Goal: Task Accomplishment & Management: Manage account settings

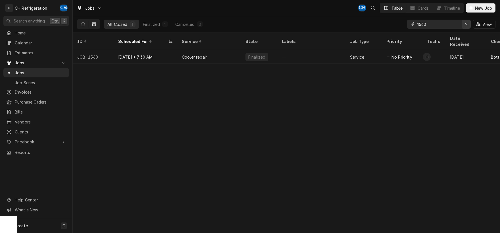
click at [468, 24] on icon "Erase input" at bounding box center [466, 24] width 3 height 4
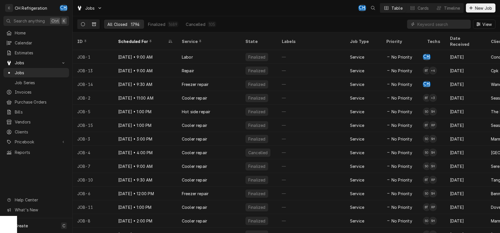
click at [82, 23] on icon "Dynamic Content Wrapper" at bounding box center [83, 24] width 4 height 4
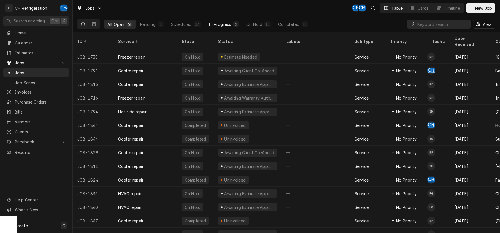
click at [222, 23] on div "In Progress" at bounding box center [220, 24] width 23 height 6
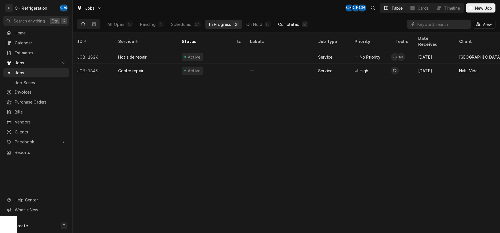
click at [288, 24] on div "Completed" at bounding box center [288, 24] width 21 height 6
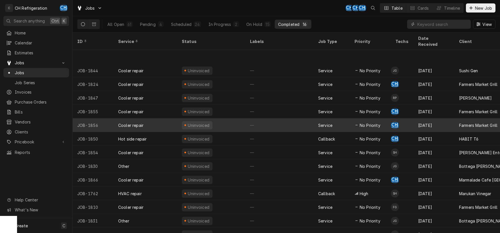
scroll to position [28, 0]
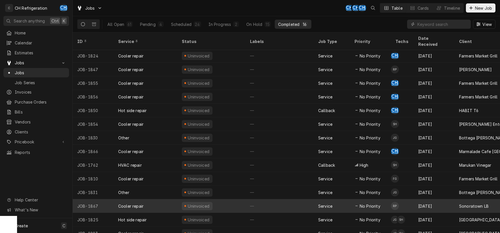
click at [282, 200] on div "—" at bounding box center [280, 206] width 68 height 14
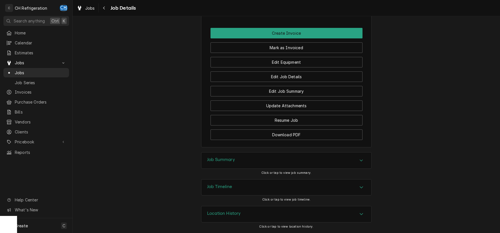
scroll to position [389, 0]
click at [366, 163] on div "Accordion Header" at bounding box center [361, 160] width 9 height 7
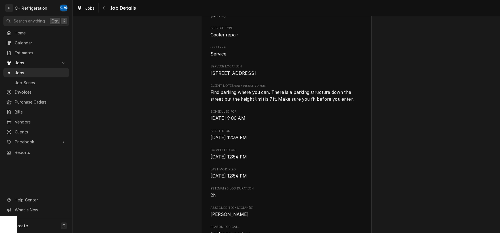
scroll to position [0, 0]
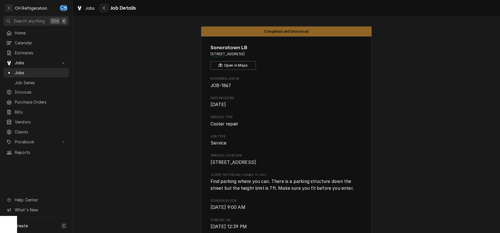
click at [105, 10] on icon "Navigate back" at bounding box center [104, 8] width 3 height 4
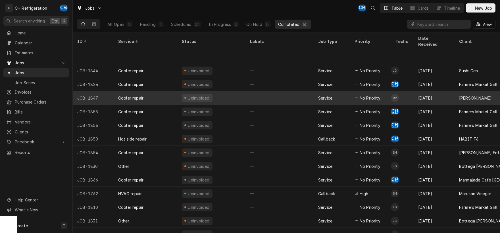
scroll to position [28, 0]
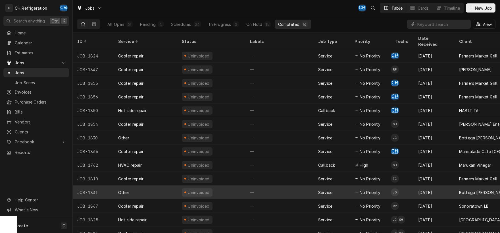
click at [257, 185] on div "—" at bounding box center [280, 192] width 68 height 14
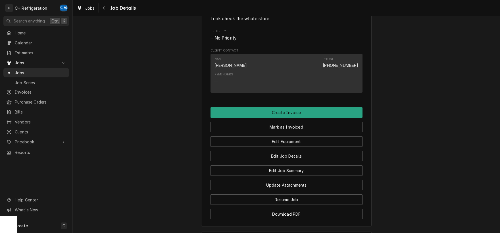
scroll to position [382, 0]
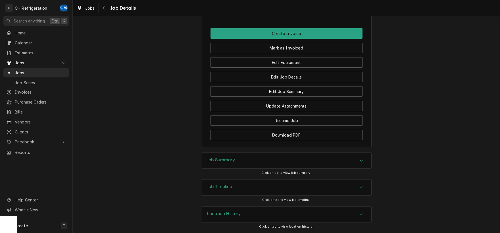
click at [359, 163] on div "Accordion Header" at bounding box center [361, 160] width 9 height 7
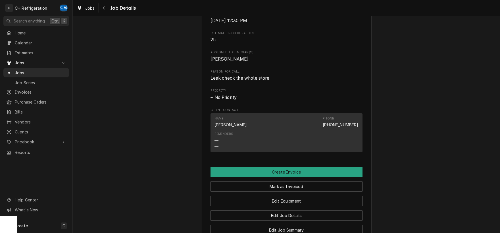
scroll to position [0, 0]
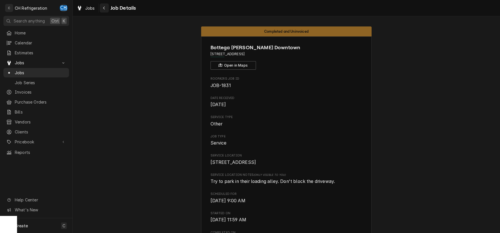
click at [105, 10] on icon "Navigate back" at bounding box center [104, 8] width 3 height 4
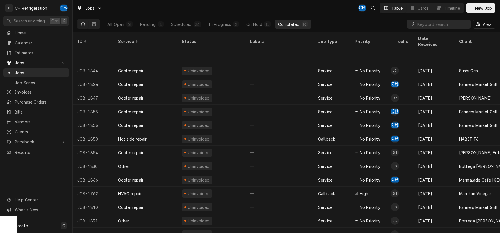
scroll to position [28, 0]
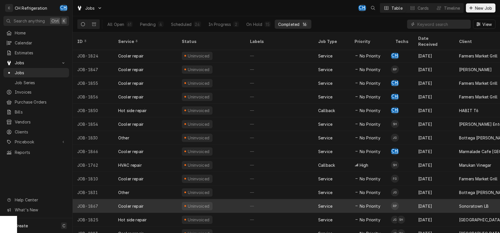
click at [267, 200] on div "—" at bounding box center [280, 206] width 68 height 14
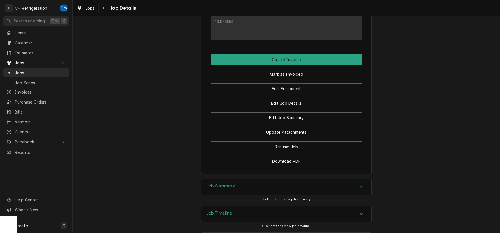
scroll to position [389, 0]
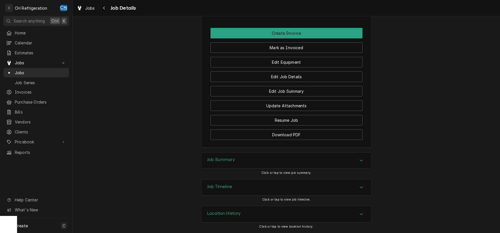
click at [360, 156] on div "Job Summary" at bounding box center [287, 160] width 170 height 16
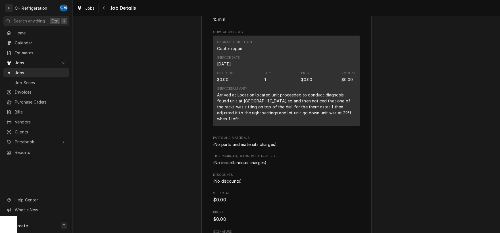
scroll to position [627, 0]
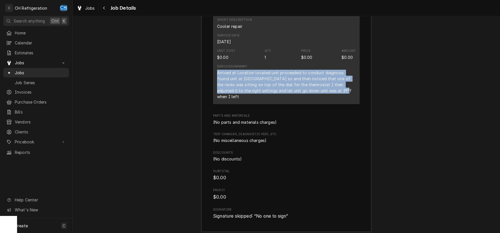
drag, startPoint x: 217, startPoint y: 78, endPoint x: 330, endPoint y: 98, distance: 114.3
click at [330, 98] on div "Arrived at Location located unit proceeded to conduct diagnosis found unit at t…" at bounding box center [286, 85] width 139 height 30
copy div "Arrived at Location located unit proceeded to conduct diagnosis found unit at t…"
click at [103, 9] on icon "Navigate back" at bounding box center [104, 8] width 3 height 4
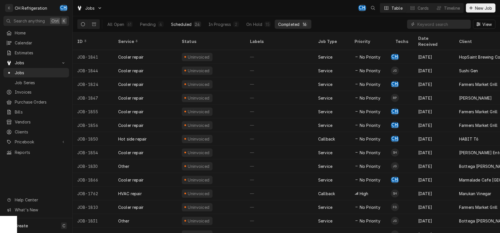
click at [182, 26] on div "Scheduled" at bounding box center [181, 24] width 20 height 6
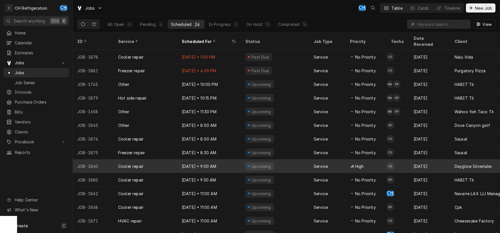
click at [292, 161] on div "Upcoming" at bounding box center [275, 166] width 68 height 14
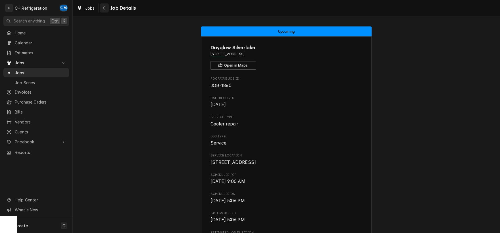
click at [104, 9] on icon "Navigate back" at bounding box center [104, 8] width 3 height 4
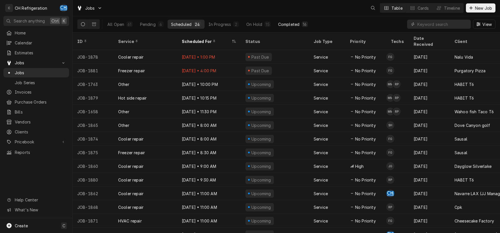
click at [284, 22] on div "Completed" at bounding box center [288, 24] width 21 height 6
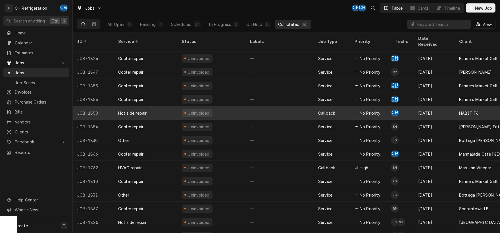
scroll to position [28, 0]
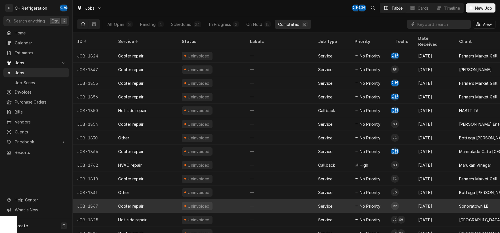
click at [242, 202] on div "Uninvoiced" at bounding box center [211, 206] width 68 height 14
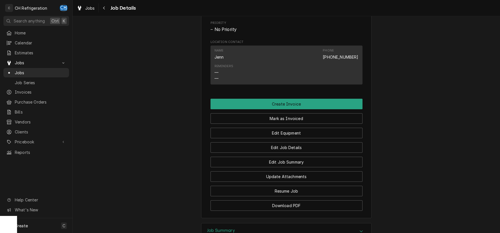
scroll to position [327, 0]
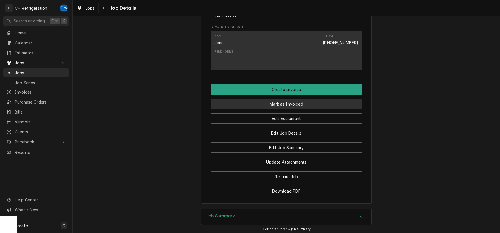
click at [295, 109] on button "Mark as Invoiced" at bounding box center [287, 104] width 152 height 11
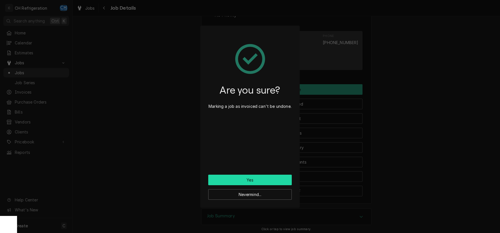
click at [258, 184] on button "Yes" at bounding box center [250, 180] width 84 height 11
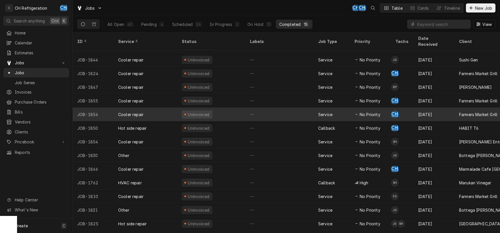
scroll to position [15, 0]
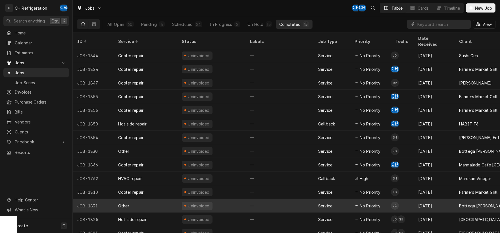
click at [294, 202] on div "—" at bounding box center [280, 206] width 68 height 14
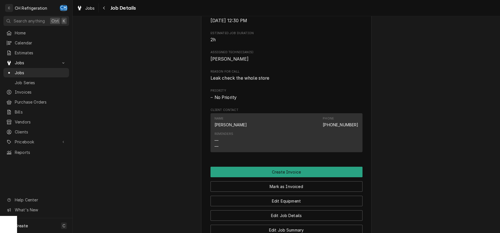
scroll to position [382, 0]
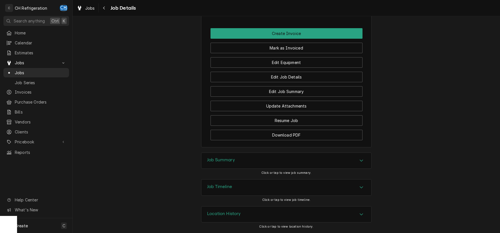
click at [360, 163] on icon "Accordion Header" at bounding box center [362, 160] width 4 height 5
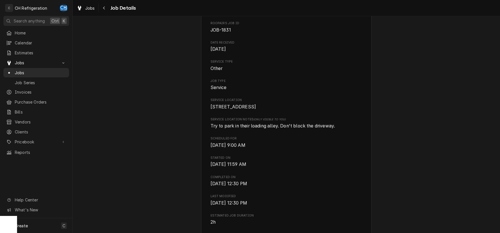
scroll to position [0, 0]
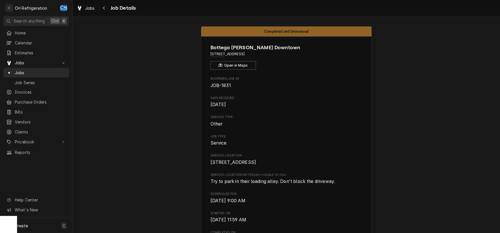
drag, startPoint x: 211, startPoint y: 53, endPoint x: 283, endPoint y: 55, distance: 72.5
click at [283, 55] on span "700 S Grand Ave, Los Angeles, CA 90017" at bounding box center [287, 53] width 152 height 5
copy span "700 S Grand Ave, Los Angeles, CA 90017"
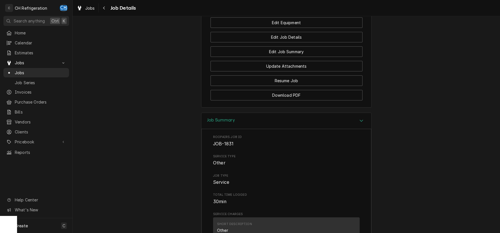
scroll to position [535, 0]
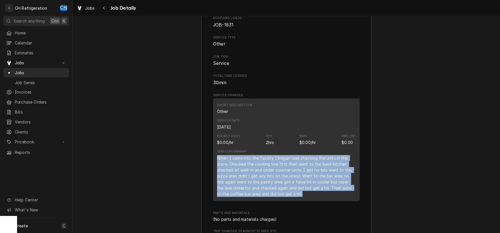
drag, startPoint x: 217, startPoint y: 164, endPoint x: 293, endPoint y: 201, distance: 83.5
click at [293, 197] on div "When I came into the facility I began leak checking the units in the store. Che…" at bounding box center [286, 176] width 139 height 42
copy div "When I came into the facility I began leak checking the units in the store. Che…"
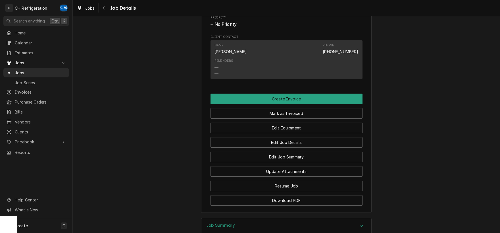
scroll to position [310, 0]
click at [291, 119] on button "Mark as Invoiced" at bounding box center [287, 113] width 152 height 11
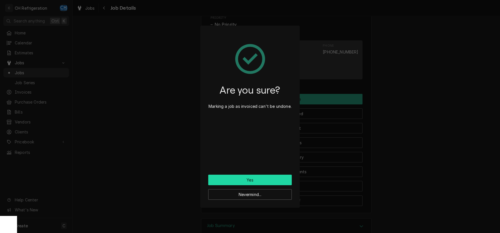
click at [262, 179] on button "Yes" at bounding box center [250, 180] width 84 height 11
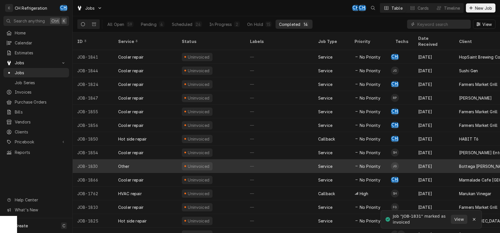
click at [254, 161] on div "—" at bounding box center [280, 166] width 68 height 14
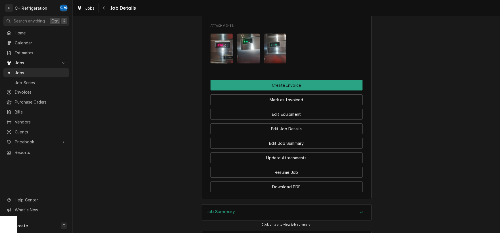
scroll to position [414, 0]
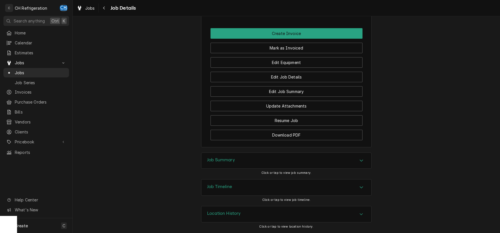
click at [363, 164] on div "Job Summary" at bounding box center [287, 161] width 170 height 16
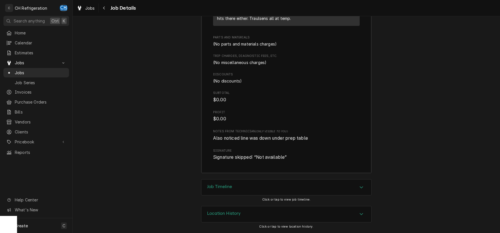
scroll to position [623, 0]
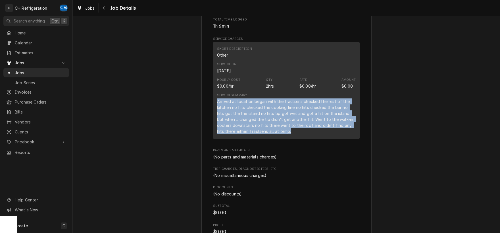
drag, startPoint x: 217, startPoint y: 107, endPoint x: 301, endPoint y: 139, distance: 89.6
click at [301, 134] on div "Arrived at location began with the traulsens checked the rest of the kitchen no…" at bounding box center [286, 116] width 139 height 36
copy div "Arrived at location began with the traulsens checked the rest of the kitchen no…"
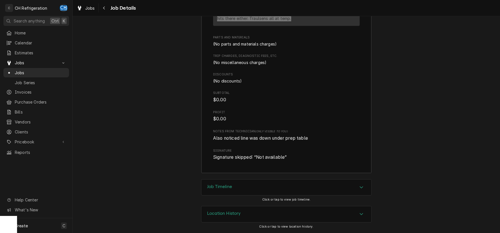
scroll to position [415, 0]
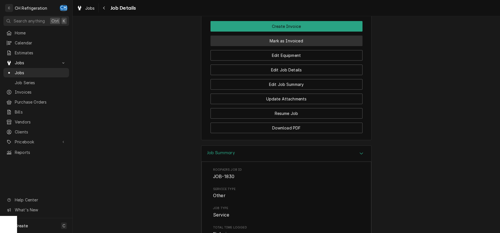
click at [305, 46] on button "Mark as Invoiced" at bounding box center [287, 41] width 152 height 11
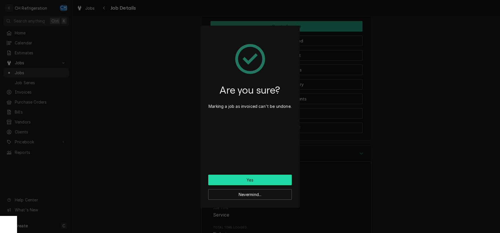
click at [259, 182] on button "Yes" at bounding box center [250, 180] width 84 height 11
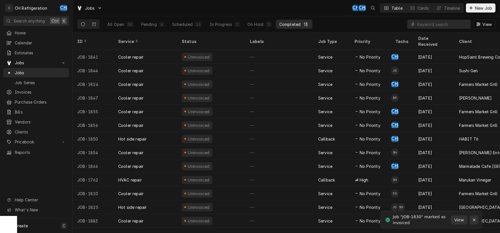
click at [475, 220] on icon "Notifications alt+T" at bounding box center [474, 220] width 3 height 3
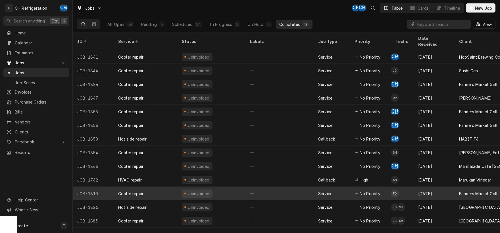
click at [265, 186] on div "—" at bounding box center [280, 193] width 68 height 14
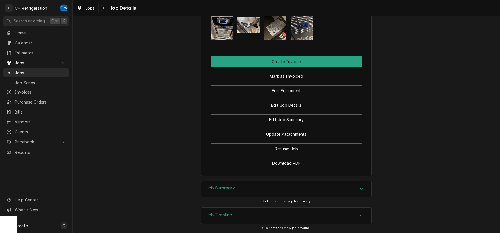
scroll to position [438, 0]
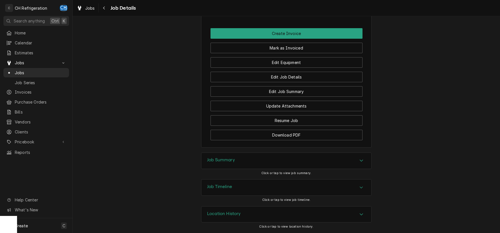
click at [363, 154] on div "Job Summary" at bounding box center [287, 161] width 170 height 16
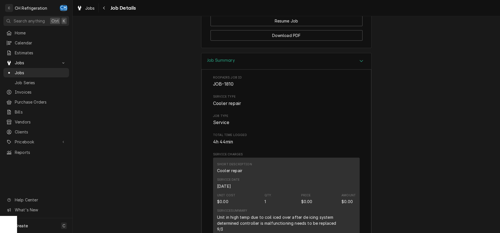
scroll to position [497, 0]
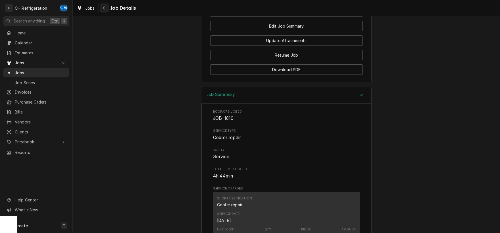
click at [105, 6] on div "Navigate back" at bounding box center [104, 8] width 6 height 6
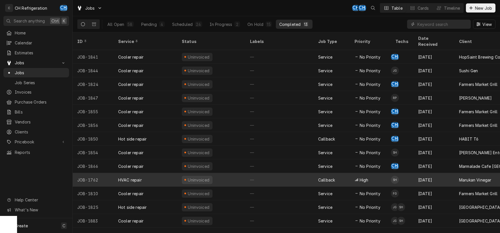
click at [275, 175] on div "—" at bounding box center [280, 180] width 68 height 14
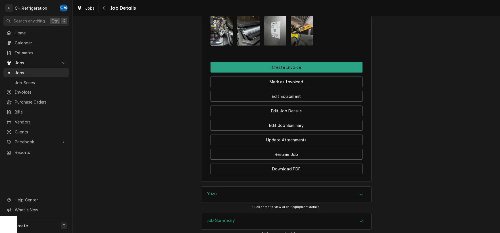
scroll to position [544, 0]
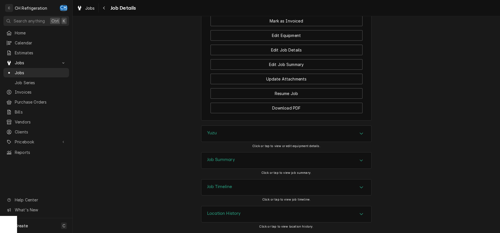
click at [363, 157] on div "Accordion Header" at bounding box center [361, 160] width 9 height 7
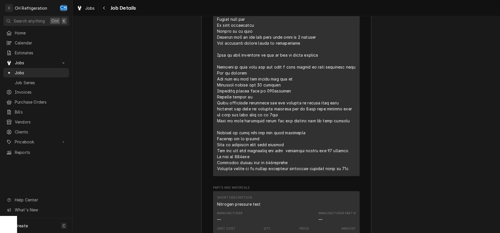
scroll to position [871, 0]
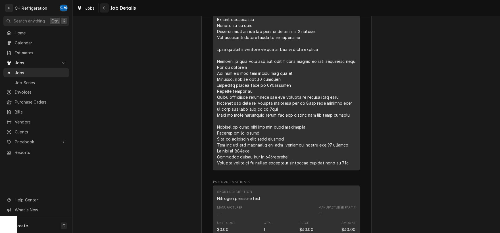
click at [104, 7] on icon "Navigate back" at bounding box center [104, 8] width 2 height 3
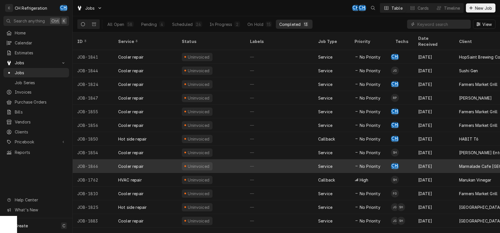
click at [278, 161] on div "—" at bounding box center [280, 166] width 68 height 14
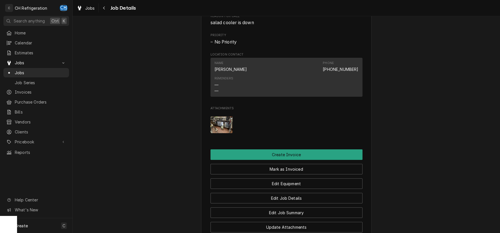
scroll to position [454, 0]
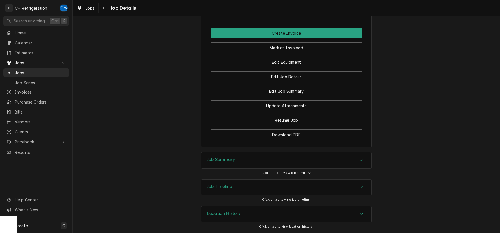
click at [363, 161] on icon "Accordion Header" at bounding box center [362, 160] width 4 height 5
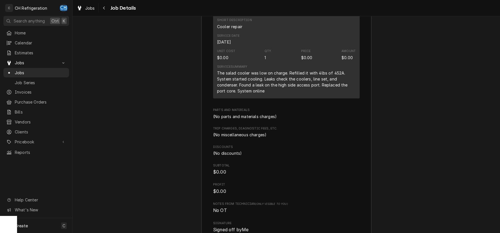
scroll to position [713, 0]
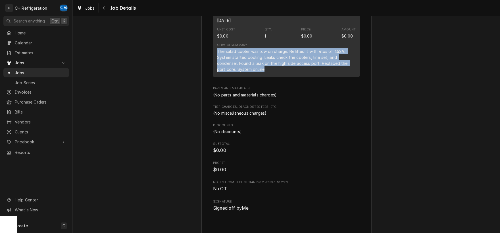
drag, startPoint x: 217, startPoint y: 58, endPoint x: 292, endPoint y: 74, distance: 75.9
click at [292, 72] on div "The salad cooler was low on charge. Refilled it with 4lbs of 452A. System start…" at bounding box center [286, 60] width 139 height 24
copy div "The salad cooler was low on charge. Refilled it with 4lbs of 452A. System start…"
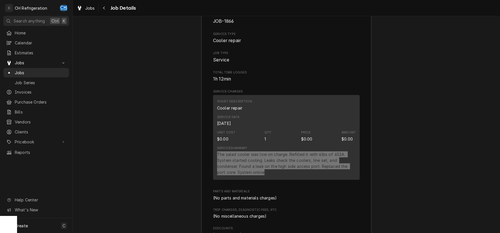
scroll to position [624, 0]
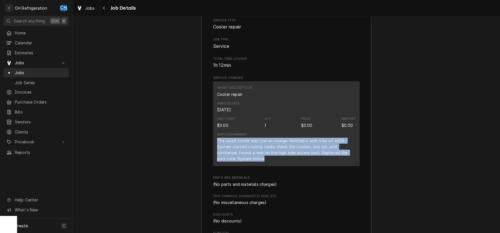
click at [341, 157] on div "The salad cooler was low on charge. Refilled it with 4lbs of 452A. System start…" at bounding box center [286, 150] width 139 height 24
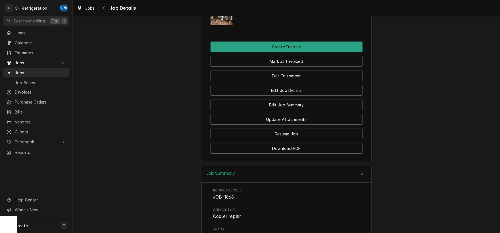
scroll to position [445, 0]
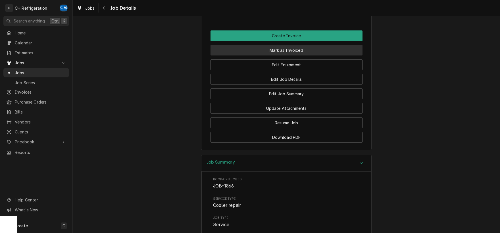
click at [294, 55] on button "Mark as Invoiced" at bounding box center [287, 50] width 152 height 11
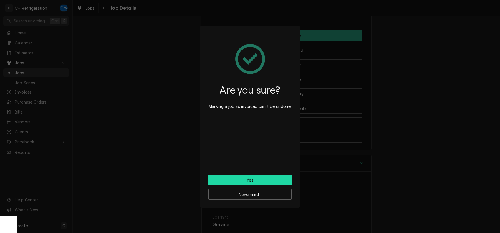
click at [256, 181] on button "Yes" at bounding box center [250, 180] width 84 height 11
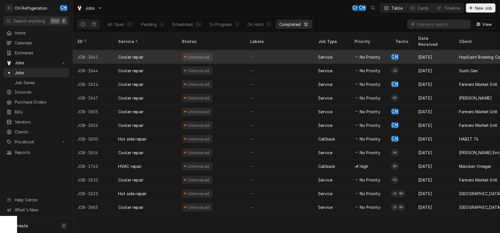
click at [271, 51] on div "—" at bounding box center [280, 57] width 68 height 14
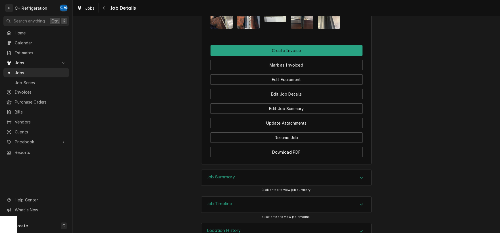
scroll to position [380, 0]
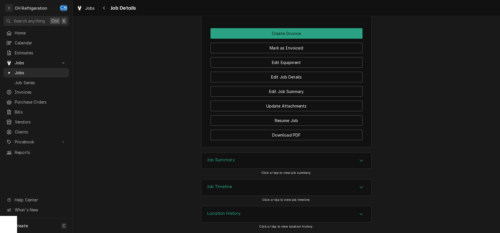
click at [362, 162] on icon "Accordion Header" at bounding box center [362, 160] width 4 height 5
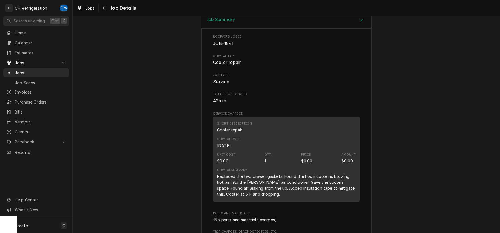
scroll to position [385, 0]
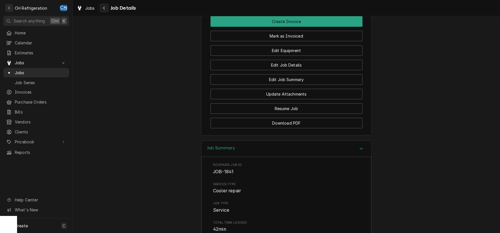
click at [104, 7] on icon "Navigate back" at bounding box center [104, 8] width 3 height 4
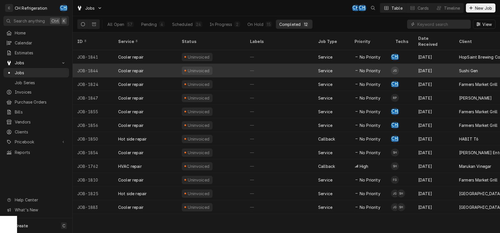
click at [237, 67] on div "Uninvoiced" at bounding box center [211, 71] width 68 height 14
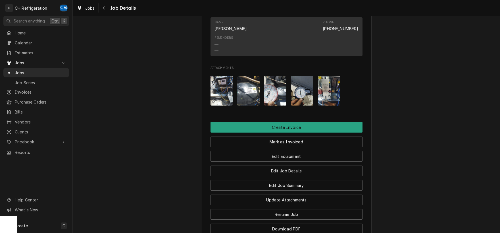
scroll to position [486, 0]
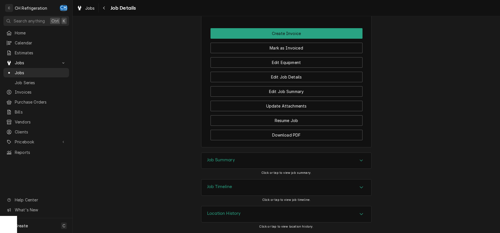
click at [362, 163] on div "Accordion Header" at bounding box center [361, 160] width 9 height 7
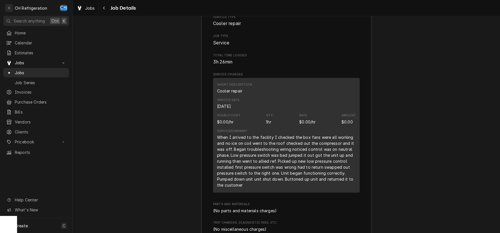
scroll to position [664, 0]
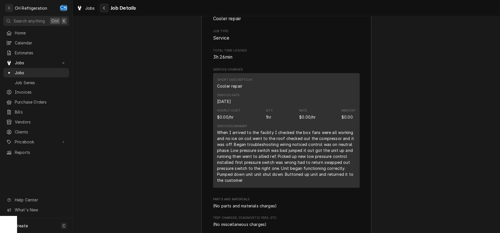
click at [105, 8] on icon "Navigate back" at bounding box center [104, 8] width 3 height 4
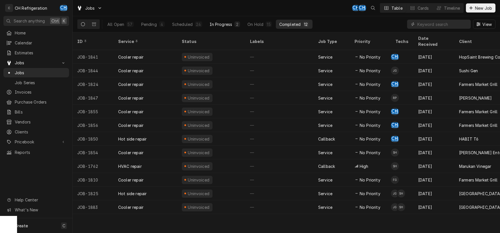
click at [222, 26] on div "In Progress" at bounding box center [221, 24] width 23 height 6
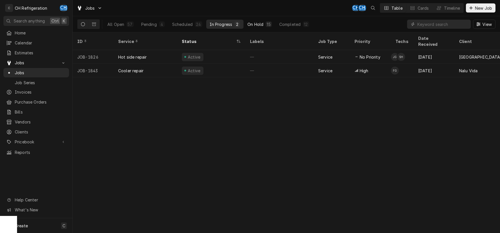
click at [254, 24] on div "On Hold" at bounding box center [256, 24] width 16 height 6
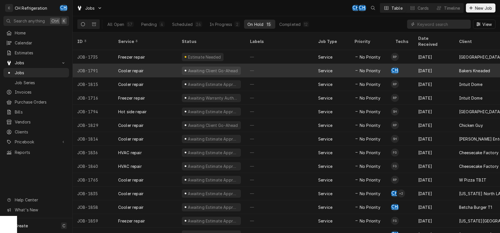
click at [273, 65] on div "—" at bounding box center [280, 71] width 68 height 14
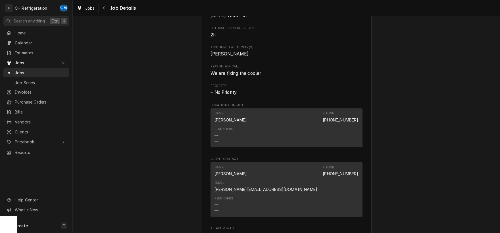
scroll to position [594, 0]
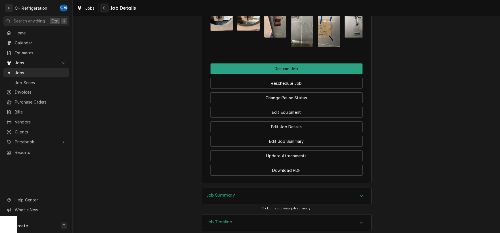
click at [106, 9] on div "Navigate back" at bounding box center [104, 8] width 6 height 6
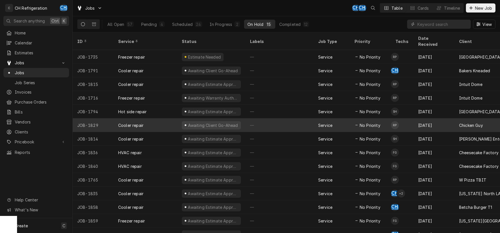
click at [273, 121] on div "—" at bounding box center [280, 125] width 68 height 14
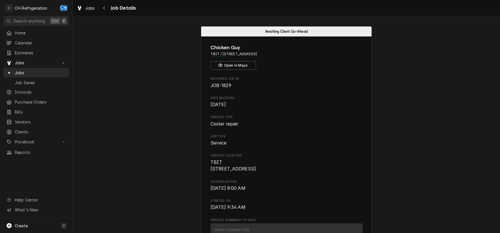
scroll to position [119, 0]
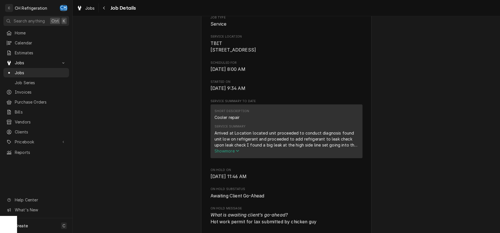
click at [227, 153] on span "Show more" at bounding box center [227, 150] width 25 height 5
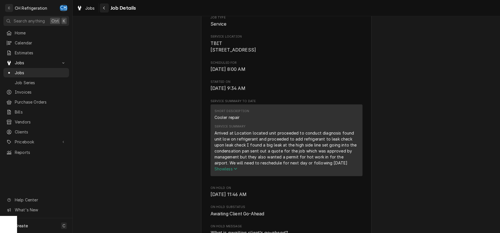
click at [102, 9] on div "Navigate back" at bounding box center [104, 8] width 6 height 6
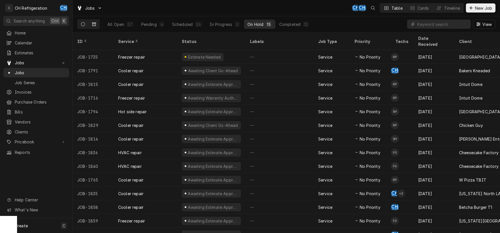
click at [94, 24] on icon "Dynamic Content Wrapper" at bounding box center [94, 24] width 4 height 4
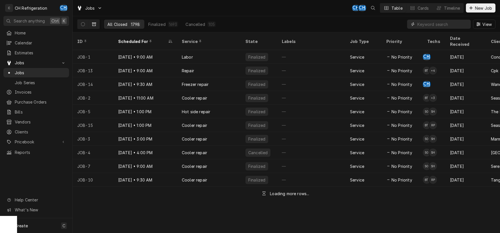
click at [439, 22] on input "Dynamic Content Wrapper" at bounding box center [443, 24] width 51 height 9
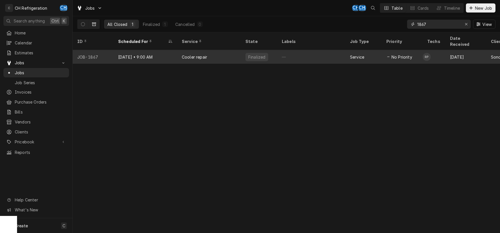
type input "1867"
click at [292, 50] on div "—" at bounding box center [311, 57] width 68 height 14
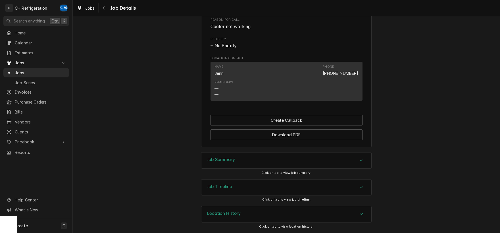
scroll to position [302, 0]
click at [296, 123] on button "Create Callback" at bounding box center [287, 120] width 152 height 11
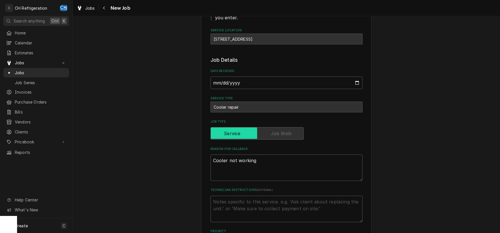
scroll to position [178, 0]
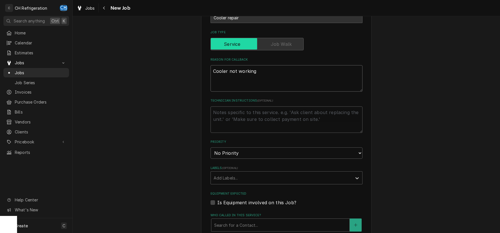
type textarea "x"
drag, startPoint x: 230, startPoint y: 64, endPoint x: 277, endPoint y: 69, distance: 46.9
click at [277, 69] on textarea "Cooler not working" at bounding box center [287, 78] width 152 height 26
type textarea "Cooler a"
type textarea "x"
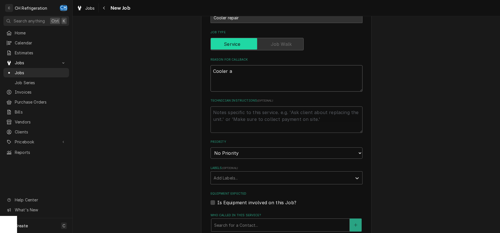
type textarea "Cooler at"
type textarea "x"
type textarea "Cooler at"
type textarea "x"
type textarea "Cooler at 5"
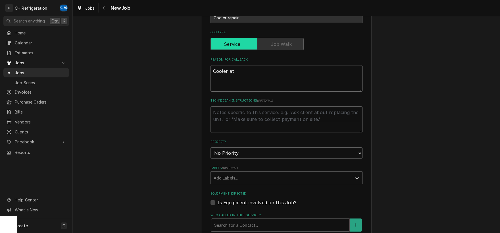
type textarea "x"
type textarea "Cooler at 50"
type textarea "x"
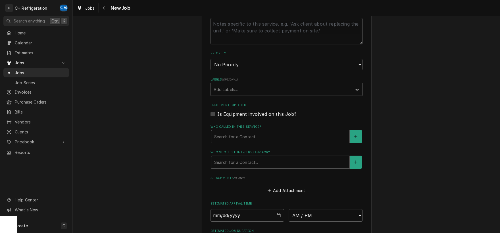
scroll to position [267, 0]
type textarea "Cooler at 50"
click at [283, 131] on div "Who called in this service?" at bounding box center [280, 136] width 132 height 10
click at [396, 98] on div "Please provide the following information to create a job: Client Details Client…" at bounding box center [287, 39] width 428 height 568
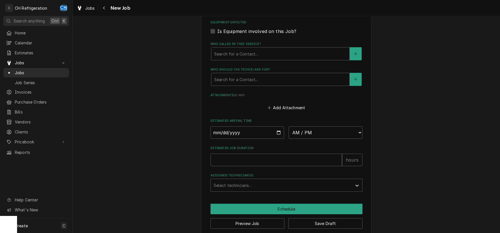
scroll to position [349, 0]
click at [255, 180] on div "Assigned Technician(s)" at bounding box center [282, 185] width 136 height 10
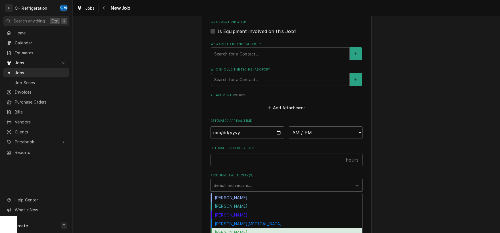
click at [239, 228] on div "[PERSON_NAME]" at bounding box center [287, 232] width 152 height 9
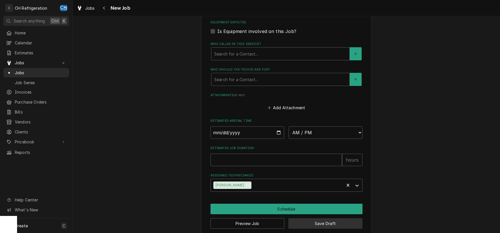
click at [329, 218] on button "Save Draft" at bounding box center [326, 223] width 74 height 11
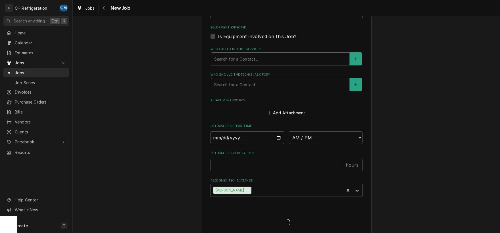
type textarea "x"
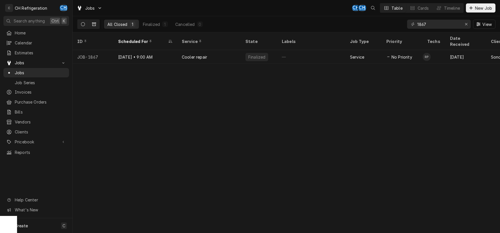
click at [85, 24] on icon "Dynamic Content Wrapper" at bounding box center [83, 24] width 4 height 4
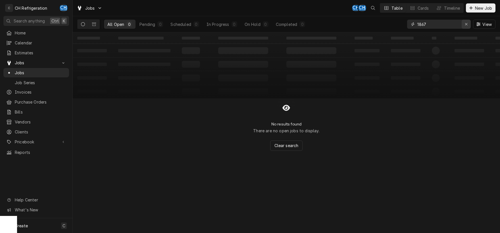
click at [468, 26] on div "Erase input" at bounding box center [467, 24] width 6 height 6
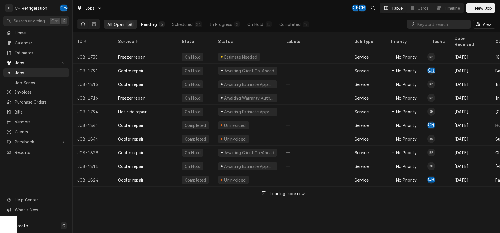
click at [156, 25] on button "Pending 5" at bounding box center [153, 24] width 30 height 9
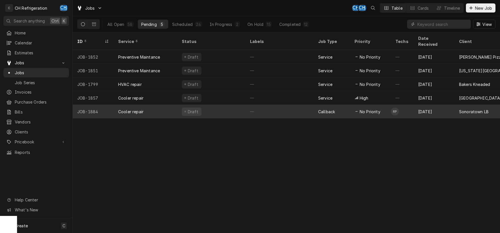
click at [299, 105] on div "—" at bounding box center [280, 112] width 68 height 14
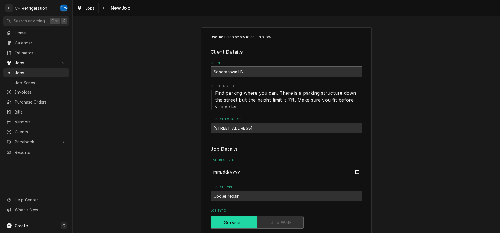
type textarea "x"
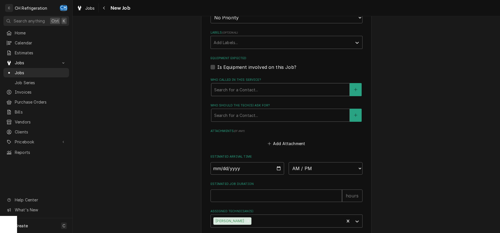
scroll to position [356, 0]
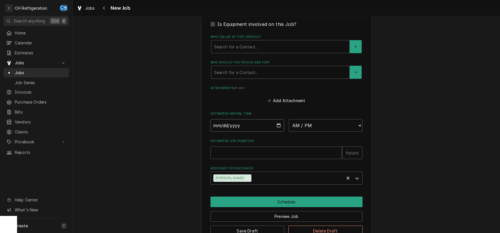
click at [275, 119] on input "Date" at bounding box center [248, 125] width 74 height 13
click at [279, 119] on input "Date" at bounding box center [248, 125] width 74 height 13
type input "[DATE]"
type textarea "x"
click at [289, 119] on select "AM / PM 6:00 AM 6:15 AM 6:30 AM 6:45 AM 7:00 AM 7:15 AM 7:30 AM 7:45 AM 8:00 AM…" at bounding box center [326, 125] width 74 height 13
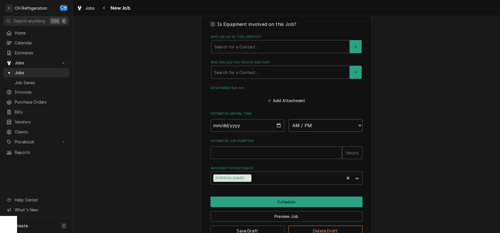
select select "08:00:00"
click option "8:00 AM" at bounding box center [0, 0] width 0 height 0
type textarea "x"
click at [292, 146] on input "Estimated Job Duration" at bounding box center [277, 152] width 132 height 13
type input "2"
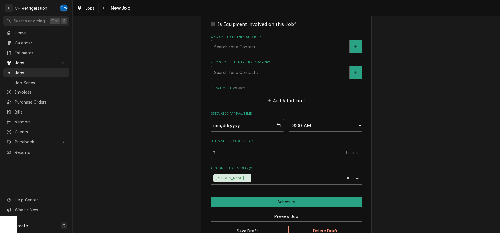
type textarea "x"
type input "2"
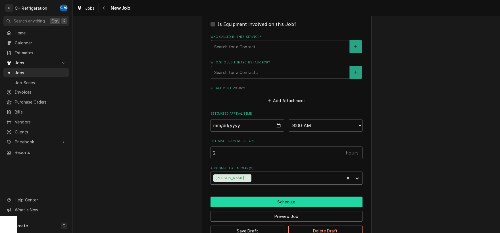
click at [296, 196] on button "Schedule" at bounding box center [287, 201] width 152 height 11
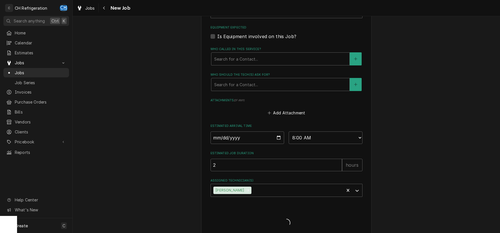
type textarea "x"
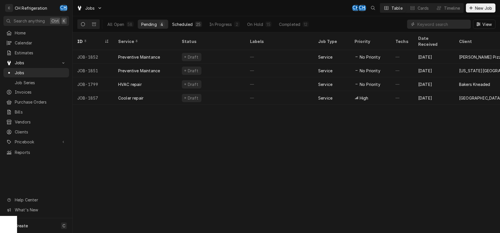
click at [181, 25] on div "Scheduled" at bounding box center [182, 24] width 20 height 6
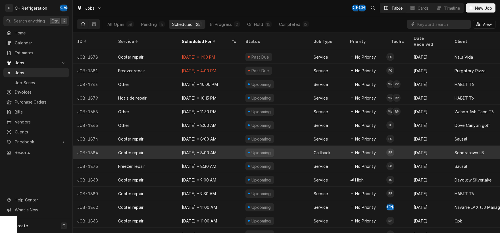
click at [268, 148] on div "Upcoming" at bounding box center [260, 152] width 28 height 8
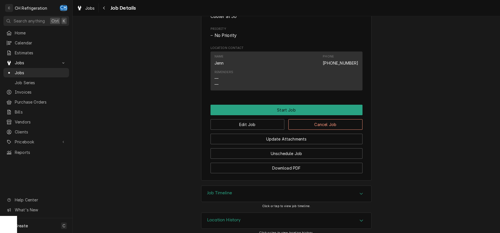
scroll to position [327, 0]
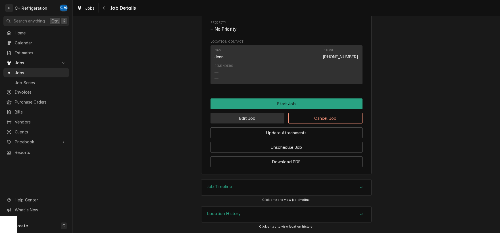
click at [256, 123] on button "Edit Job" at bounding box center [248, 118] width 74 height 11
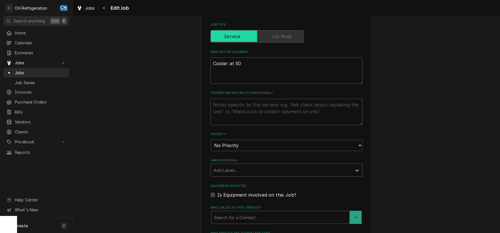
scroll to position [208, 0]
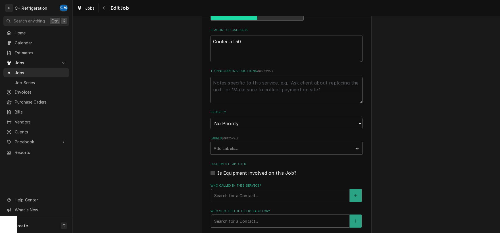
click at [272, 82] on textarea "Technician Instructions ( optional )" at bounding box center [287, 90] width 152 height 26
type textarea "x"
type textarea "a"
type textarea "x"
type textarea "ad"
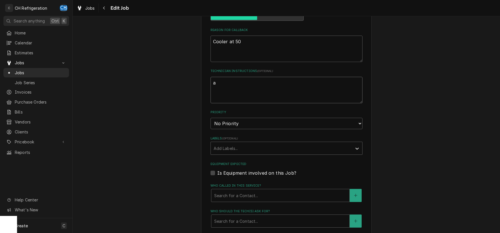
type textarea "x"
type textarea "adm"
type textarea "x"
type textarea "admi"
type textarea "x"
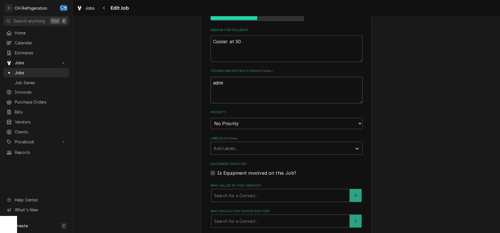
type textarea "admin"
type textarea "x"
type textarea "admin:"
type textarea "x"
type textarea "admin:"
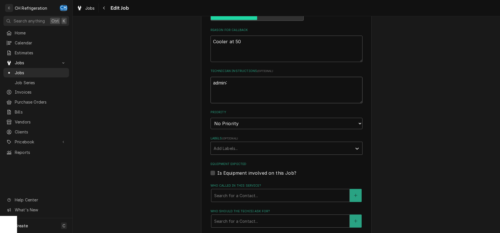
type textarea "x"
type textarea "admin: o"
type textarea "x"
type textarea "admin: or"
type textarea "x"
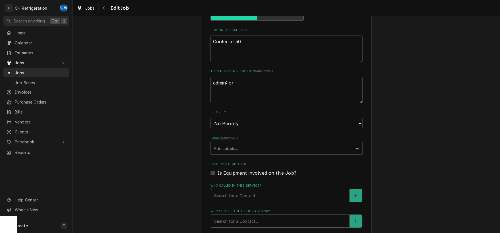
type textarea "admin: ori"
type textarea "x"
type textarea "admin: orig"
type textarea "x"
type textarea "admin: origi"
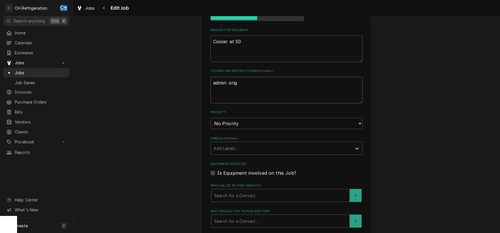
type textarea "x"
type textarea "admin: origin"
type textarea "x"
type textarea "admin: origina"
type textarea "x"
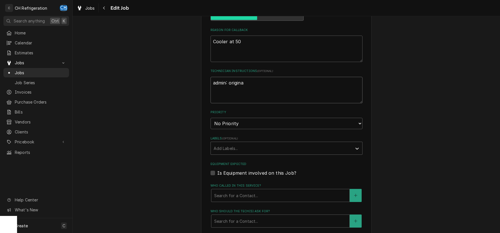
type textarea "admin: original"
type textarea "x"
type textarea "admin: original"
type textarea "x"
type textarea "admin: original j"
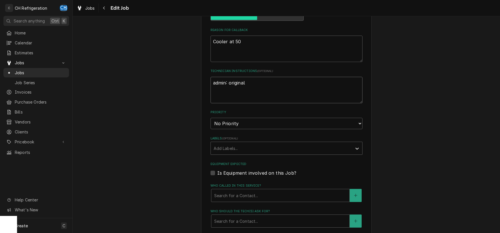
type textarea "x"
type textarea "admin: original jo"
type textarea "x"
type textarea "admin: original job"
type textarea "x"
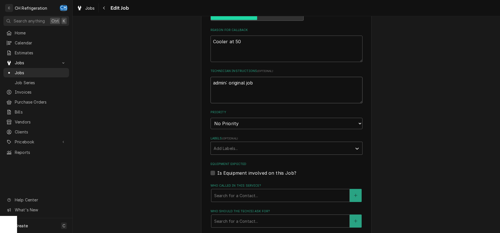
type textarea "admin: original job"
type textarea "x"
type textarea "admin: original job n"
type textarea "x"
type textarea "admin: original job no"
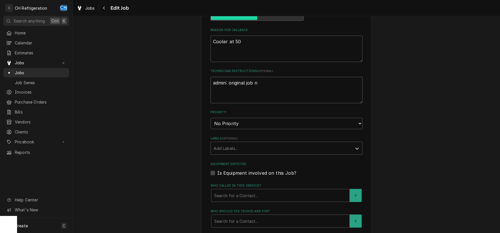
type textarea "x"
type textarea "admin: original job not"
type textarea "x"
type textarea "admin: original job no"
type textarea "x"
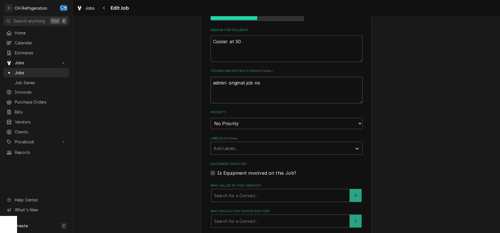
type textarea "admin: original job n"
type textarea "x"
type textarea "admin: original job"
type textarea "x"
type textarea "admin: original job i"
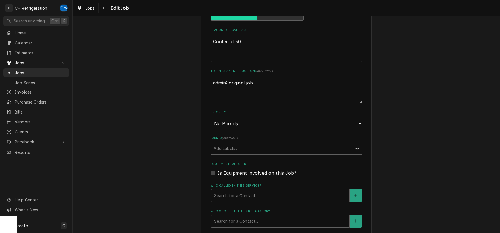
type textarea "x"
type textarea "admin: original job in"
type textarea "x"
type textarea "admin: original job inv"
type textarea "x"
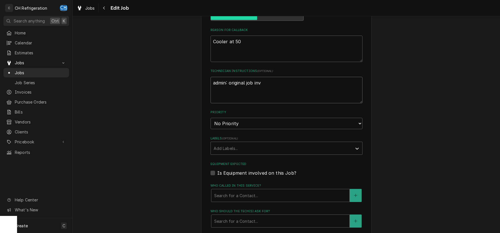
type textarea "admin: original job invo"
type textarea "x"
type textarea "admin: original job invoi"
type textarea "x"
type textarea "admin: original job invoic"
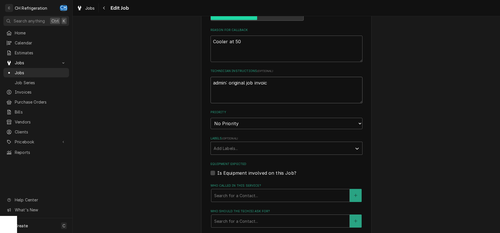
type textarea "x"
type textarea "admin: original job invoice"
type textarea "x"
type textarea "admin: original job invoice"
type textarea "x"
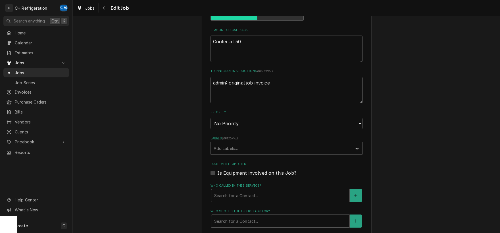
type textarea "admin: original job invoice v"
type textarea "x"
type textarea "admin: original job invoice vo"
type textarea "x"
type textarea "admin: original job invoice voi"
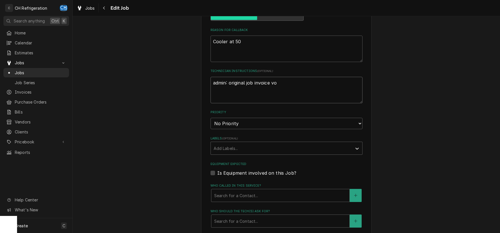
type textarea "x"
type textarea "admin: original job invoice void"
type textarea "x"
type textarea "admin: original job invoice voidd"
type textarea "x"
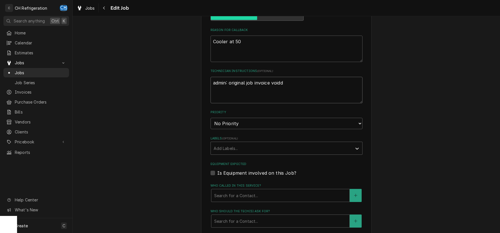
type textarea "admin: original job invoice void"
type textarea "x"
type textarea "admin: original job invoice voide"
type textarea "x"
type textarea "admin: original job invoice voided"
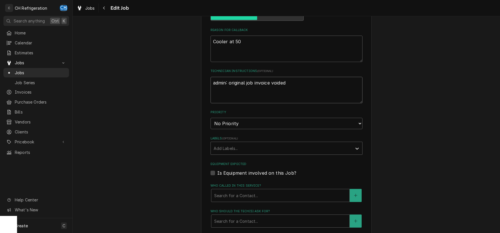
type textarea "x"
click at [271, 77] on textarea "admin: original job invoice voided" at bounding box center [287, 90] width 152 height 26
type textarea "admin: original job invoice wvoided"
type textarea "x"
type textarea "admin: original job invoice wavoided"
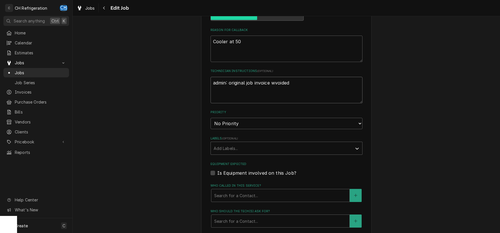
type textarea "x"
type textarea "admin: original job invoice wasvoided"
type textarea "x"
type textarea "admin: original job invoice was voided"
type textarea "x"
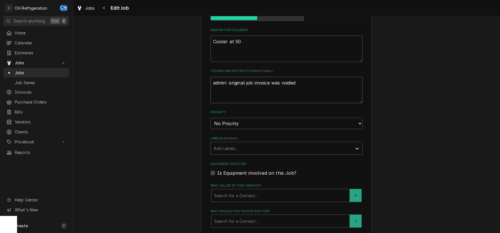
click at [312, 77] on textarea "admin: original job invoice was voided" at bounding box center [287, 90] width 152 height 26
type textarea "admin: original job invoice was voided"
type textarea "x"
type textarea "admin: original job invoice was voided w"
type textarea "x"
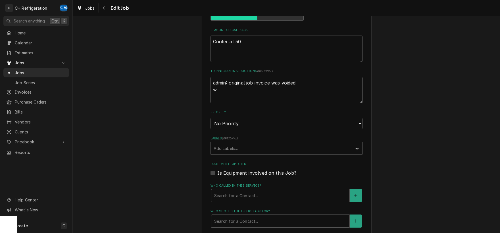
type textarea "admin: original job invoice was voided wi"
type textarea "x"
type textarea "admin: original job invoice was voided wil"
type textarea "x"
type textarea "admin: original job invoice was voided will"
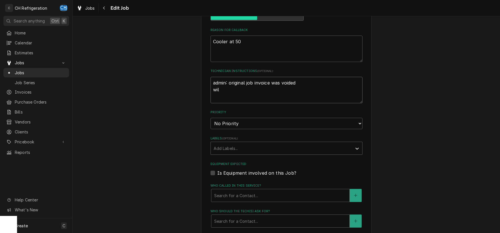
type textarea "x"
type textarea "admin: original job invoice was voided will"
type textarea "x"
type textarea "admin: original job invoice was voided will n"
type textarea "x"
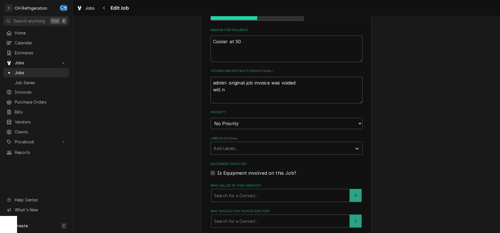
type textarea "admin: original job invoice was voided will ne"
type textarea "x"
type textarea "admin: original job invoice was voided will nee"
type textarea "x"
type textarea "admin: original job invoice was voided will need"
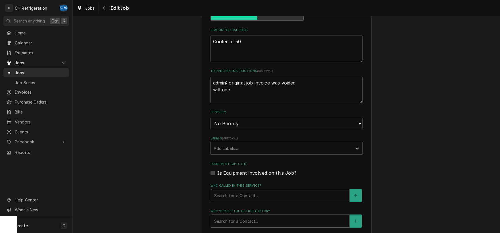
type textarea "x"
type textarea "admin: original job invoice was voided will need"
type textarea "x"
type textarea "admin: original job invoice was voided will need t"
type textarea "x"
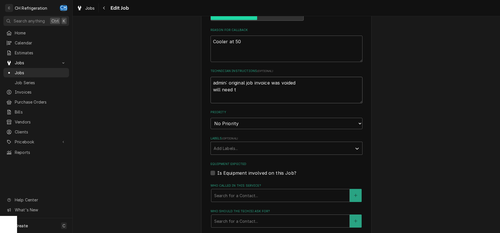
type textarea "admin: original job invoice was voided will need to"
type textarea "x"
type textarea "admin: original job invoice was voided will need to"
type textarea "x"
type textarea "admin: original job invoice was voided will need to b"
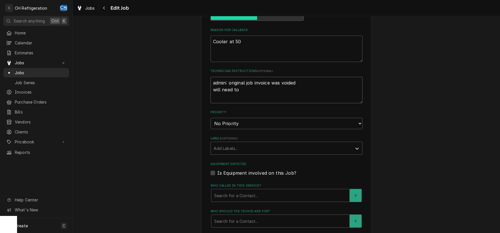
type textarea "x"
type textarea "admin: original job invoice was voided will need to bi"
type textarea "x"
type textarea "admin: original job invoice was voided will need to bil"
type textarea "x"
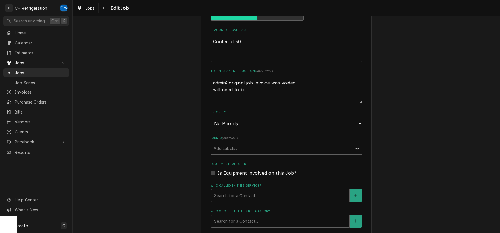
type textarea "admin: original job invoice was voided will need to bill"
type textarea "x"
drag, startPoint x: 241, startPoint y: 84, endPoint x: 206, endPoint y: 78, distance: 35.8
click at [211, 78] on textarea "admin: original job invoice was voided will need to bill" at bounding box center [287, 90] width 152 height 26
type textarea "x"
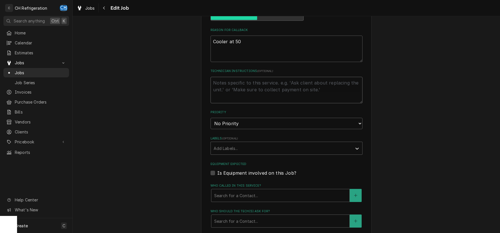
type textarea "a"
type textarea "x"
type textarea "ad"
type textarea "x"
type textarea "adm"
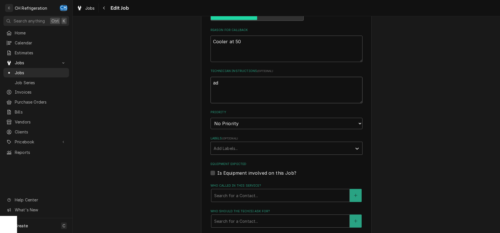
type textarea "x"
type textarea "admi"
type textarea "x"
type textarea "admin"
type textarea "x"
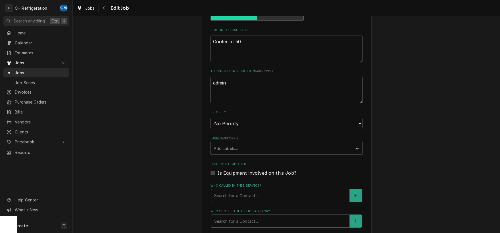
type textarea "admin:"
type textarea "x"
type textarea "admin:"
type textarea "x"
type textarea "admin: o"
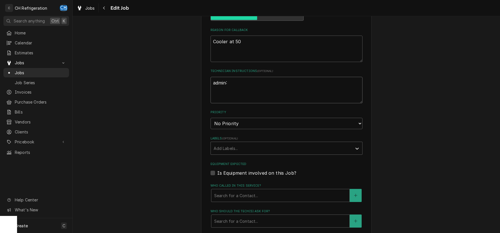
type textarea "x"
type textarea "admin: or"
type textarea "x"
type textarea "admin: ori"
type textarea "x"
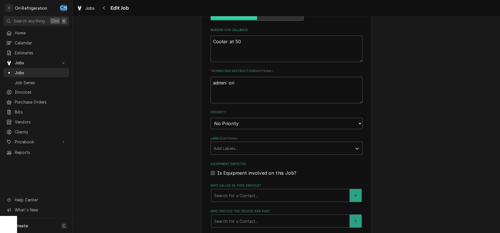
type textarea "admin: orig"
type textarea "x"
type textarea "admin: origi"
type textarea "x"
type textarea "admin: origin"
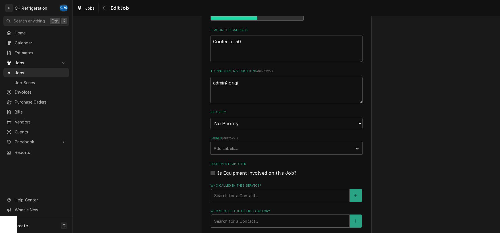
type textarea "x"
type textarea "admin: origina"
type textarea "x"
type textarea "admin: original"
type textarea "x"
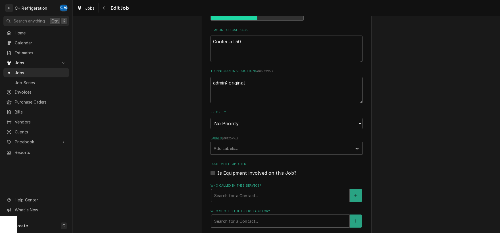
type textarea "admin: original"
type textarea "x"
type textarea "admin: original j"
type textarea "x"
type textarea "admin: original jo"
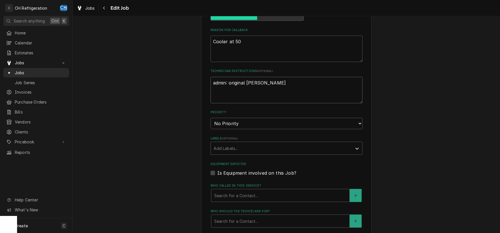
type textarea "x"
type textarea "admin: original job"
type textarea "x"
type textarea "admin: original job"
type textarea "x"
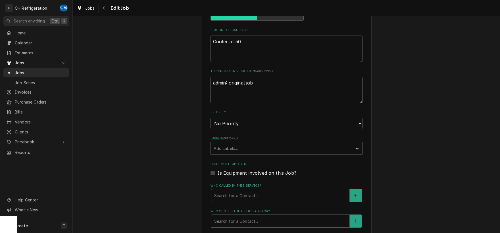
type textarea "admin: original job i"
type textarea "x"
type textarea "admin: original job in"
type textarea "x"
type textarea "admin: original job inv"
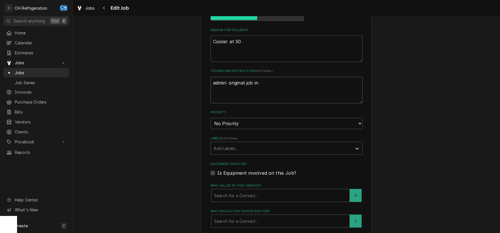
type textarea "x"
type textarea "admin: original job invo"
type textarea "x"
type textarea "admin: original job invoi"
type textarea "x"
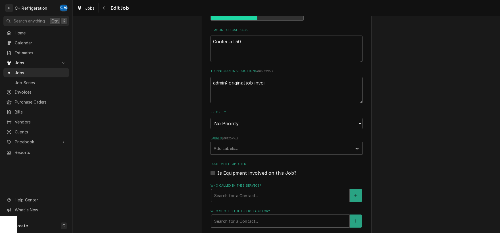
type textarea "admin: original job invo"
type textarea "x"
type textarea "admin: original job invoi"
type textarea "x"
type textarea "admin: original job invoic"
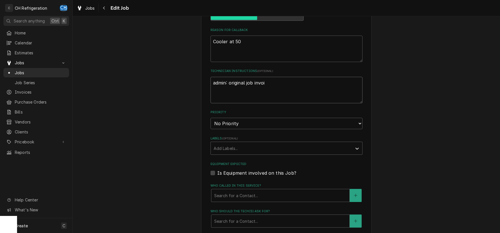
type textarea "x"
type textarea "admin: original job invoice"
type textarea "x"
type textarea "admin: original job invoice"
type textarea "x"
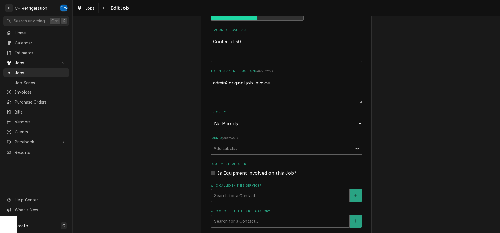
type textarea "admin: original job invoice w"
type textarea "x"
type textarea "admin: original job invoice wa"
type textarea "x"
type textarea "admin: original job invoice was"
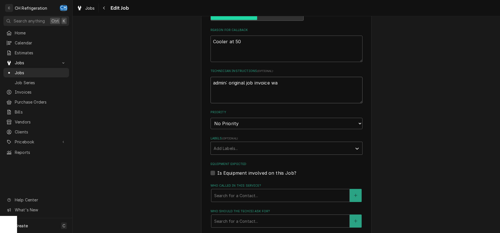
type textarea "x"
type textarea "admin: original job invoice was"
type textarea "x"
type textarea "admin: original job invoice was n"
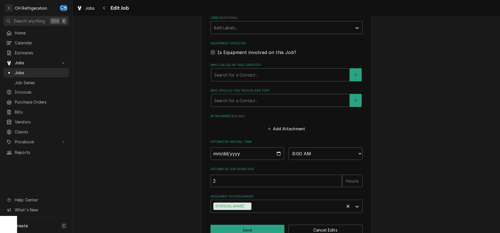
scroll to position [335, 0]
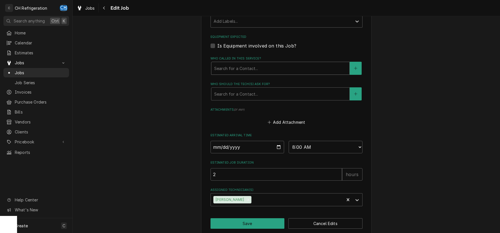
click at [255, 65] on div "Who called in this service?" at bounding box center [280, 68] width 132 height 10
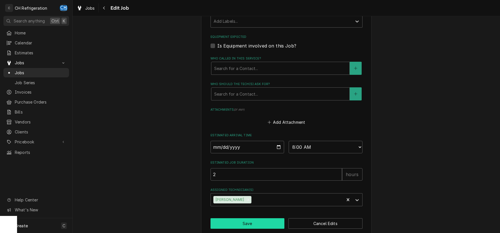
click at [243, 218] on button "Save" at bounding box center [248, 223] width 74 height 11
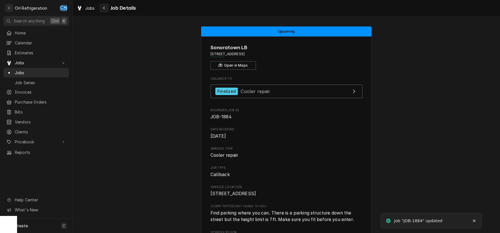
click at [107, 11] on button "Navigate back" at bounding box center [104, 7] width 9 height 9
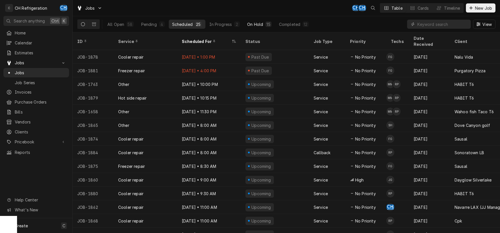
click at [256, 24] on div "On Hold" at bounding box center [255, 24] width 16 height 6
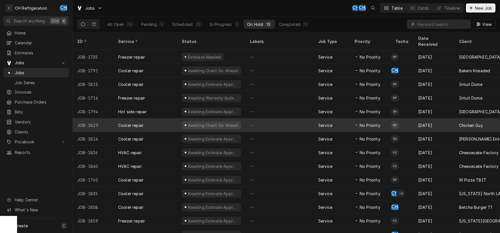
click at [265, 119] on div "—" at bounding box center [280, 125] width 68 height 14
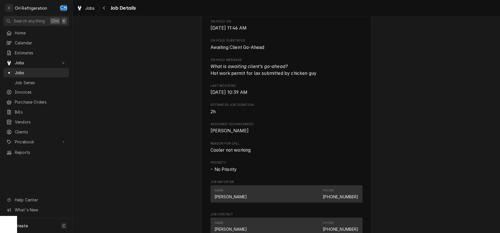
scroll to position [144, 0]
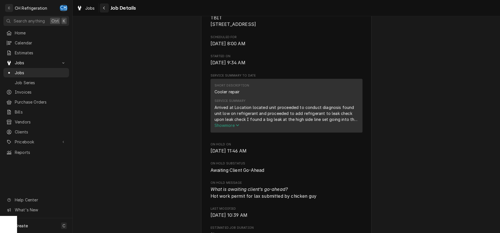
click at [105, 7] on icon "Navigate back" at bounding box center [104, 8] width 2 height 3
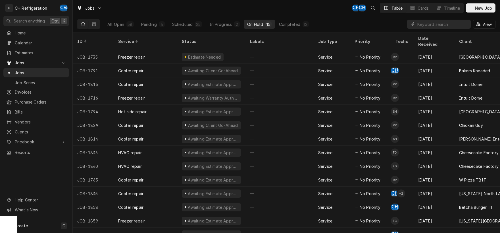
click at [287, 19] on div "All Open 58 Pending 4 Scheduled 25 In Progress 2 On Hold 15 Completed 12" at bounding box center [208, 24] width 208 height 16
click at [289, 25] on div "Completed" at bounding box center [289, 24] width 21 height 6
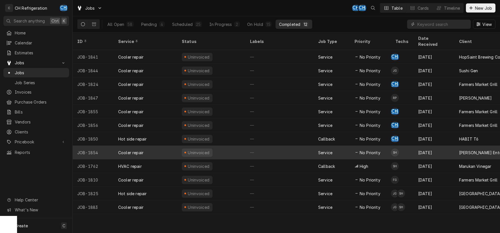
click at [274, 146] on div "—" at bounding box center [280, 153] width 68 height 14
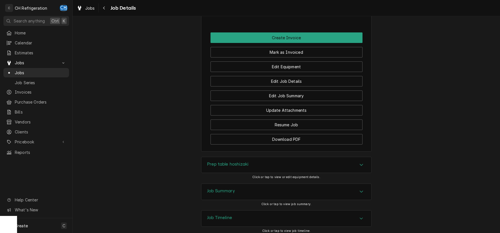
scroll to position [565, 0]
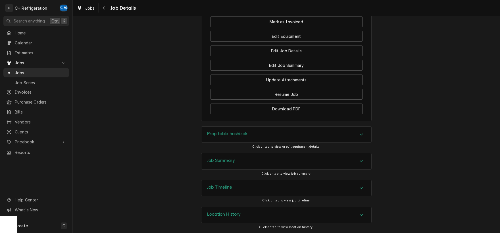
click at [364, 160] on icon "Accordion Header" at bounding box center [362, 161] width 4 height 5
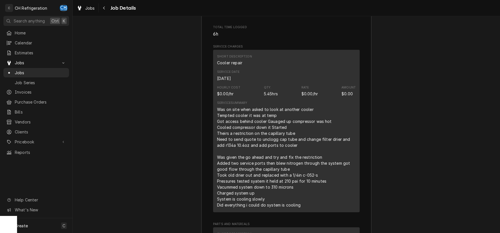
scroll to position [743, 0]
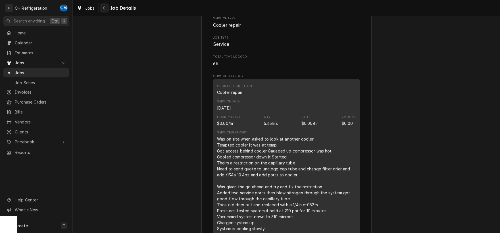
click at [103, 8] on icon "Navigate back" at bounding box center [104, 8] width 3 height 4
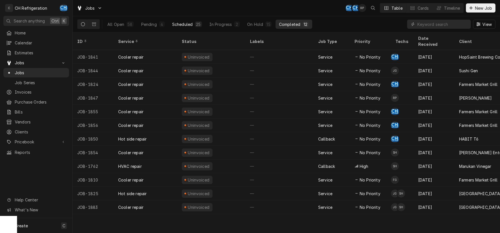
click at [187, 25] on div "Scheduled" at bounding box center [182, 24] width 20 height 6
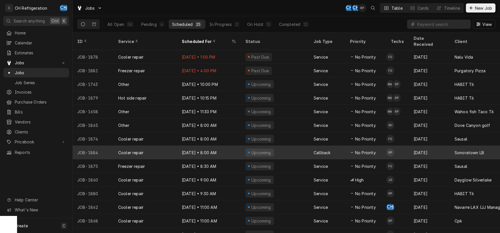
click at [282, 149] on div "Upcoming" at bounding box center [275, 153] width 68 height 14
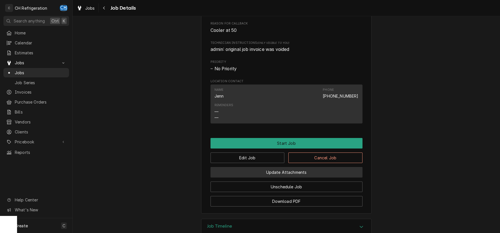
scroll to position [350, 0]
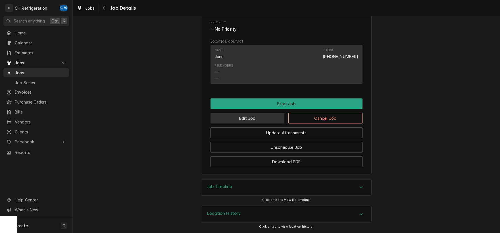
click at [272, 119] on button "Edit Job" at bounding box center [248, 118] width 74 height 11
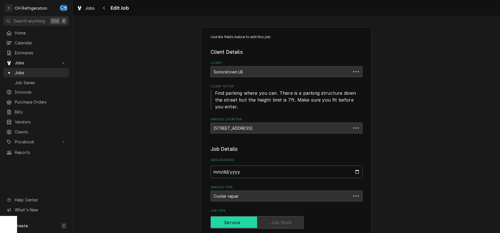
type textarea "x"
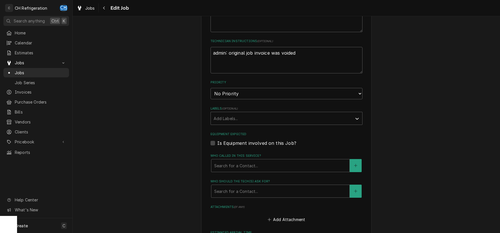
scroll to position [335, 0]
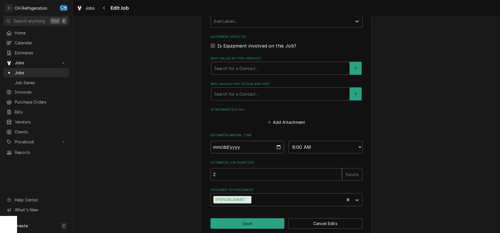
click at [277, 141] on input "[DATE]" at bounding box center [248, 147] width 74 height 13
type input "[DATE]"
type textarea "x"
click at [289, 141] on select "AM / PM 6:00 AM 6:15 AM 6:30 AM 6:45 AM 7:00 AM 7:15 AM 7:30 AM 7:45 AM 8:00 AM…" at bounding box center [326, 147] width 74 height 13
select select "20:00:00"
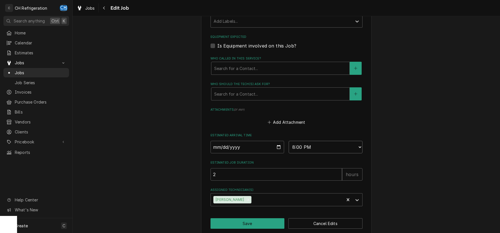
click option "8:00 PM" at bounding box center [0, 0] width 0 height 0
click at [260, 218] on button "Save" at bounding box center [248, 223] width 74 height 11
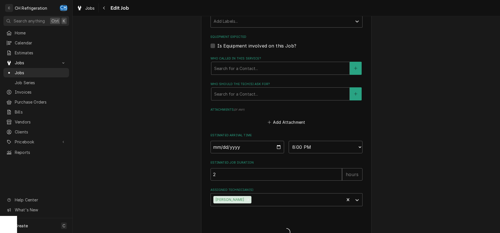
type textarea "x"
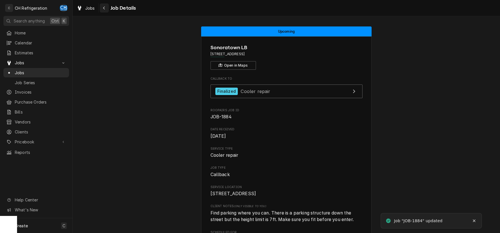
click at [105, 8] on icon "Navigate back" at bounding box center [104, 8] width 3 height 4
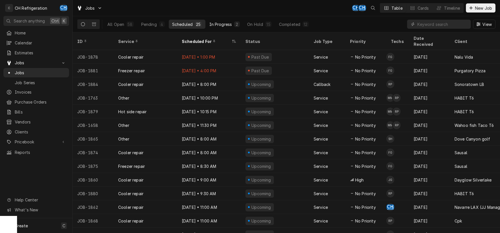
click at [222, 25] on div "In Progress" at bounding box center [221, 24] width 23 height 6
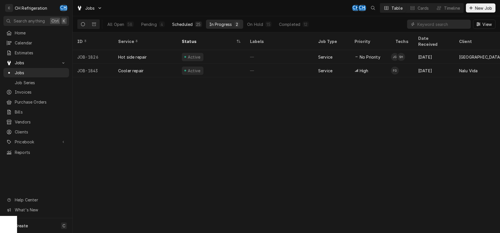
click at [187, 25] on div "Scheduled" at bounding box center [182, 24] width 20 height 6
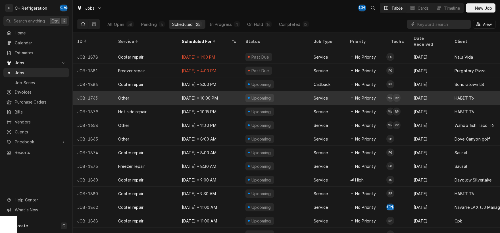
scroll to position [28, 0]
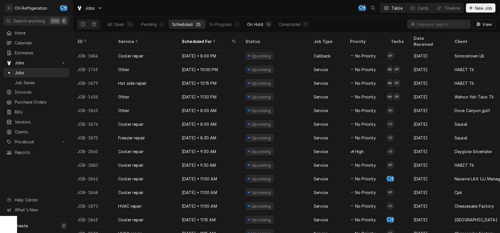
click at [260, 26] on div "On Hold" at bounding box center [255, 24] width 16 height 6
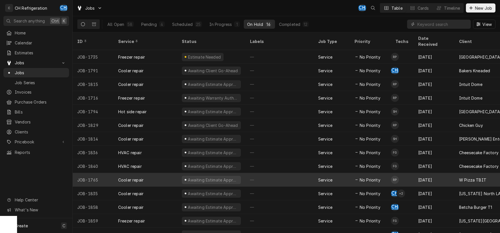
click at [292, 174] on div "—" at bounding box center [280, 180] width 68 height 14
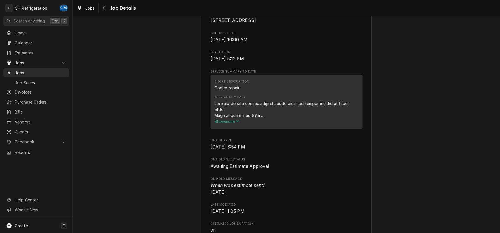
scroll to position [178, 0]
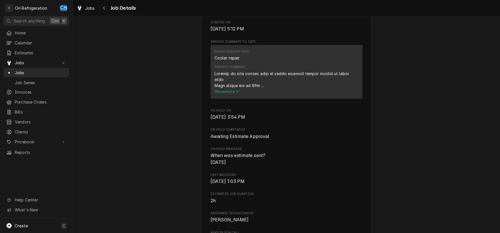
click at [234, 94] on span "Show more" at bounding box center [227, 91] width 25 height 5
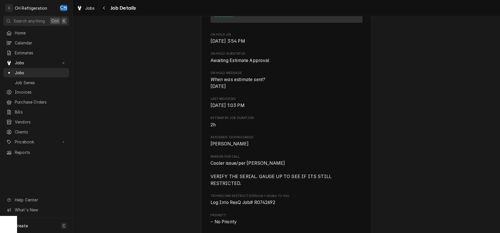
scroll to position [505, 0]
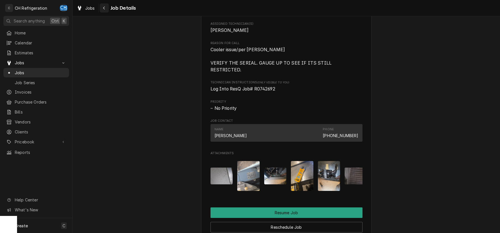
click at [105, 9] on icon "Navigate back" at bounding box center [104, 8] width 2 height 3
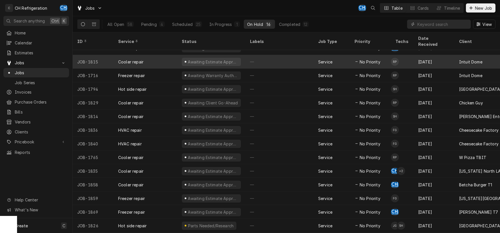
scroll to position [28, 0]
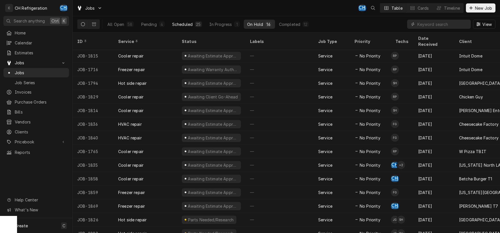
click at [186, 24] on div "Scheduled" at bounding box center [182, 24] width 20 height 6
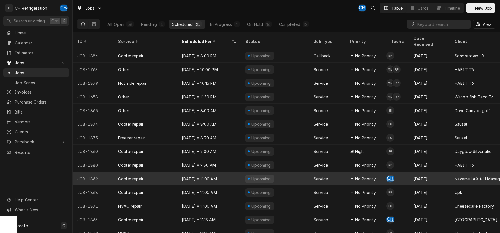
scroll to position [56, 0]
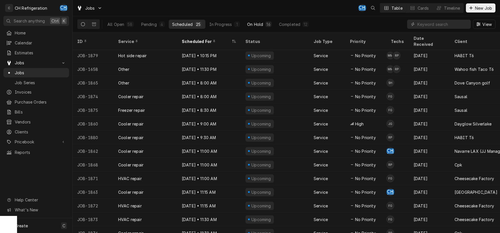
click at [254, 28] on button "On Hold 16" at bounding box center [259, 24] width 31 height 9
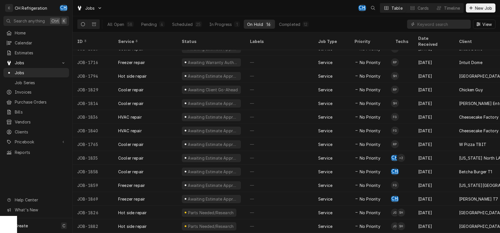
scroll to position [28, 0]
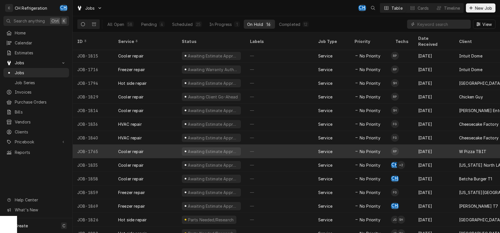
click at [242, 144] on div "Awaiting Estimate Approval" at bounding box center [211, 151] width 68 height 14
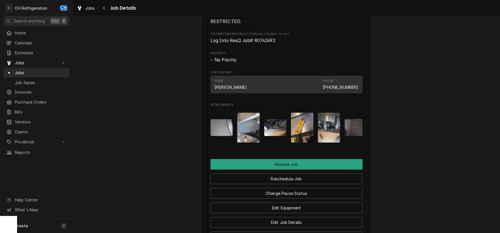
scroll to position [505, 0]
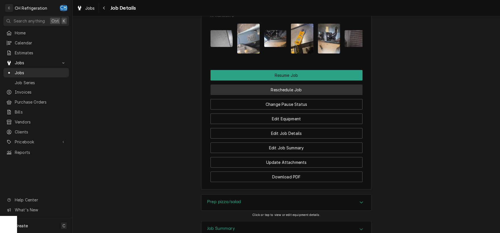
click at [287, 90] on button "Reschedule Job" at bounding box center [287, 89] width 152 height 11
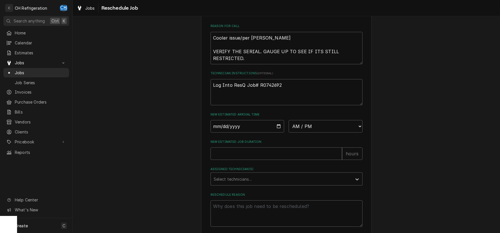
scroll to position [200, 0]
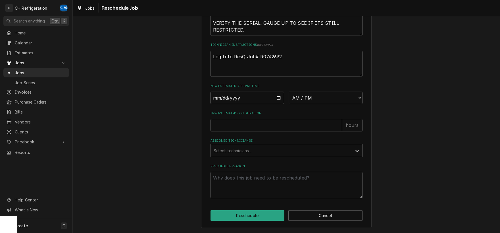
click at [248, 99] on input "Date" at bounding box center [248, 98] width 74 height 13
click at [279, 98] on input "Date" at bounding box center [248, 98] width 74 height 13
type input "2025-09-04"
type textarea "x"
click at [289, 92] on select "AM / PM 6:00 AM 6:15 AM 6:30 AM 6:45 AM 7:00 AM 7:15 AM 7:30 AM 7:45 AM 8:00 AM…" at bounding box center [326, 98] width 74 height 13
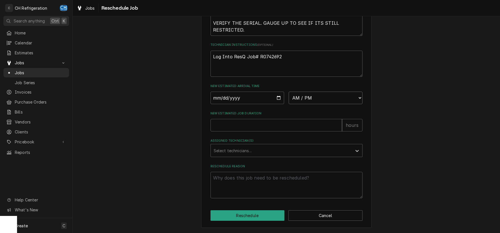
select select "09:00:00"
click option "9:00 AM" at bounding box center [0, 0] width 0 height 0
click at [257, 127] on input "New Estimated Job Duration" at bounding box center [277, 125] width 132 height 13
type textarea "x"
type input "3"
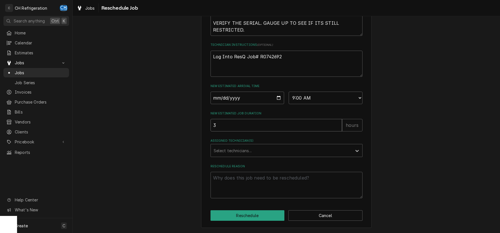
type textarea "x"
type input "3.5"
type textarea "x"
type input "3"
type textarea "x"
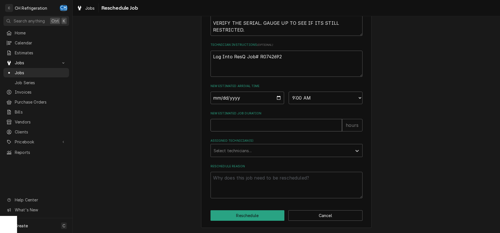
type textarea "x"
type input "8"
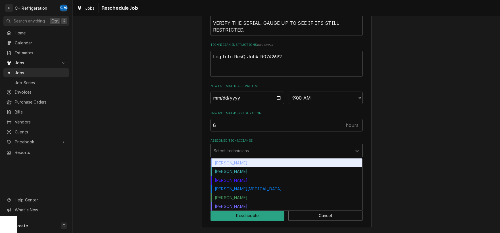
click at [277, 152] on div "Assigned Technician(s)" at bounding box center [282, 150] width 136 height 10
click at [263, 167] on div "Chris Hiraga" at bounding box center [287, 162] width 152 height 9
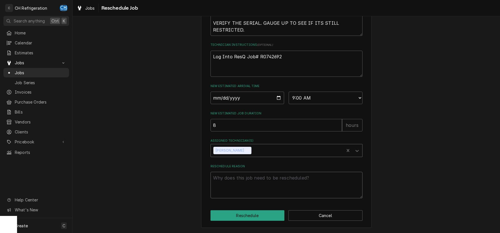
click at [291, 184] on textarea "Reschedule Reason" at bounding box center [287, 185] width 152 height 26
type textarea "x"
type textarea "e"
type textarea "x"
type textarea "es"
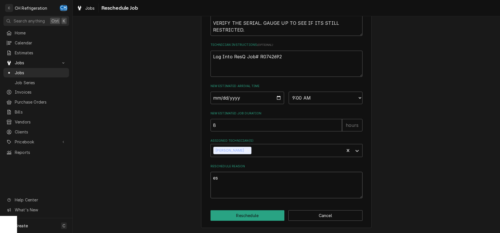
type textarea "x"
type textarea "est"
type textarea "x"
type textarea "esti"
type textarea "x"
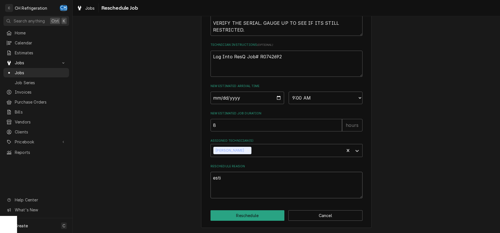
type textarea "estim"
type textarea "x"
type textarea "estimat"
type textarea "x"
type textarea "estimate"
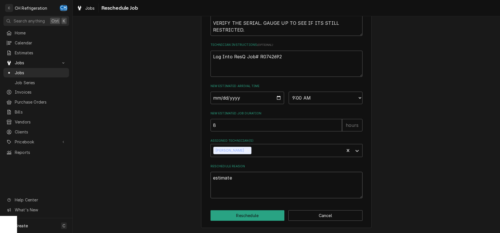
type textarea "x"
type textarea "estimate"
type textarea "x"
type textarea "estimate a"
type textarea "x"
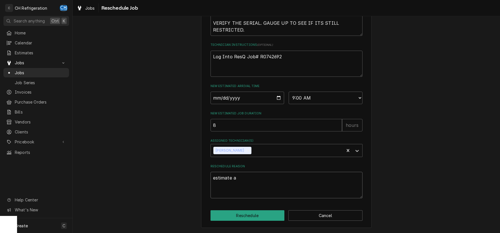
type textarea "estimate ap"
type textarea "x"
type textarea "estimate app"
type textarea "x"
type textarea "estimate appr"
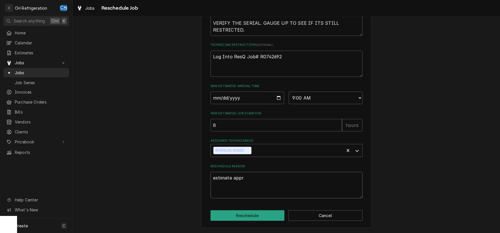
type textarea "x"
type textarea "estimate appro"
type textarea "x"
type textarea "estimate approv"
type textarea "x"
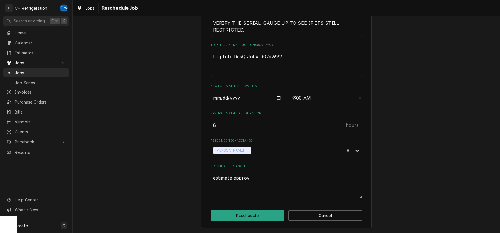
type textarea "estimate approve"
type textarea "x"
type textarea "estimate approved"
type textarea "x"
type textarea "estimate approved"
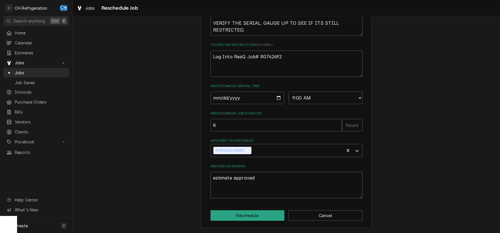
type textarea "x"
type textarea "estimate approved -"
type textarea "x"
type textarea "estimate approved -"
type textarea "x"
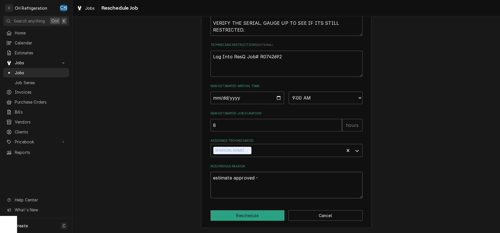
type textarea "estimate approved - 9"
type textarea "x"
type textarea "estimate approved - 91"
type textarea "x"
type textarea "estimate approved - 914"
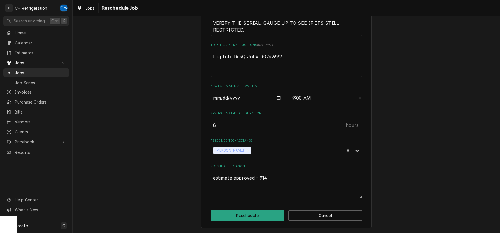
type textarea "x"
type textarea "estimate approved - 9149"
type textarea "x"
type textarea "estimate approved - 91491"
type textarea "x"
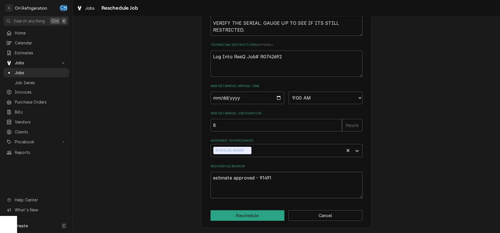
type textarea "estimate approved - 9149"
type textarea "x"
type textarea "estimate approved - 914"
type textarea "x"
type textarea "estimate approved - 91"
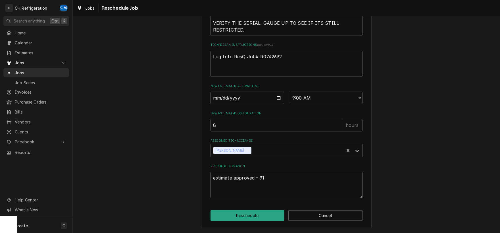
type textarea "x"
type textarea "estimate approved - 9"
type textarea "x"
type textarea "estimate approved -"
type textarea "x"
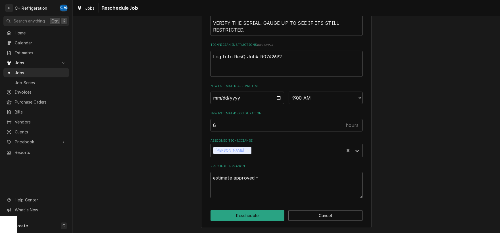
type textarea "estimate approved - p"
type textarea "x"
type textarea "estimate approved - p1"
type textarea "x"
type textarea "estimate approved - p14"
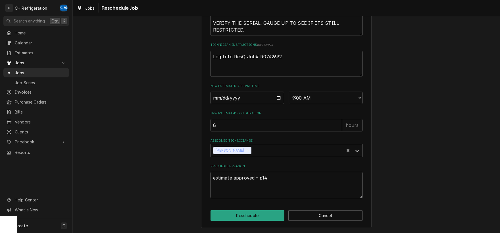
type textarea "x"
type textarea "estimate approved - p149"
type textarea "x"
type textarea "estimate approved - p1491"
click at [272, 213] on button "Reschedule" at bounding box center [248, 215] width 74 height 11
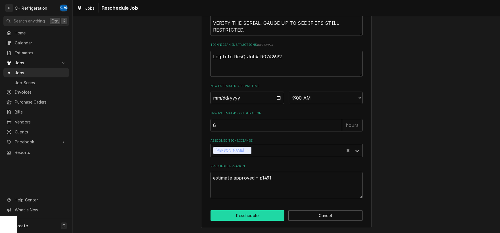
type textarea "x"
